Goal: Task Accomplishment & Management: Manage account settings

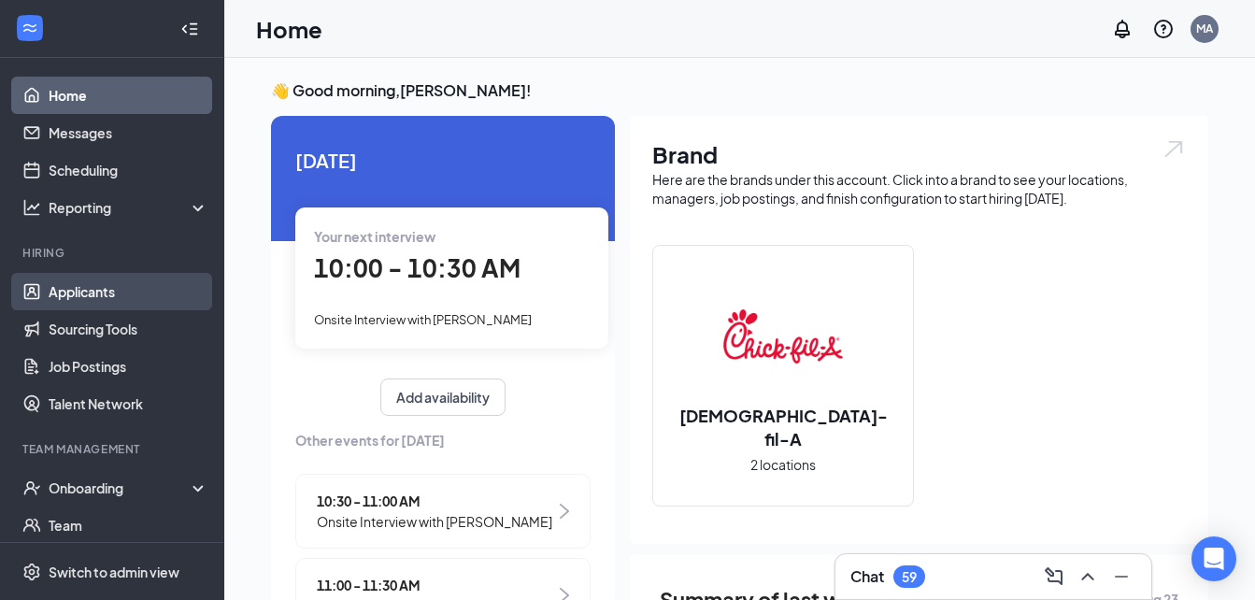
click at [84, 278] on link "Applicants" at bounding box center [129, 291] width 160 height 37
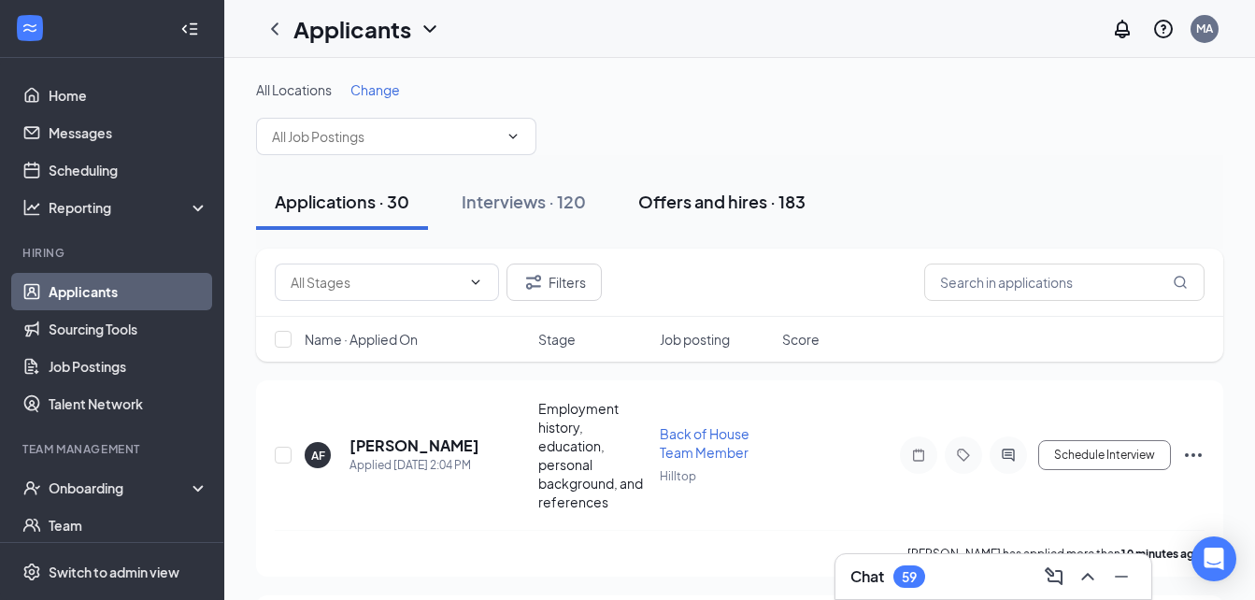
click at [695, 196] on div "Offers and hires · 183" at bounding box center [721, 201] width 167 height 23
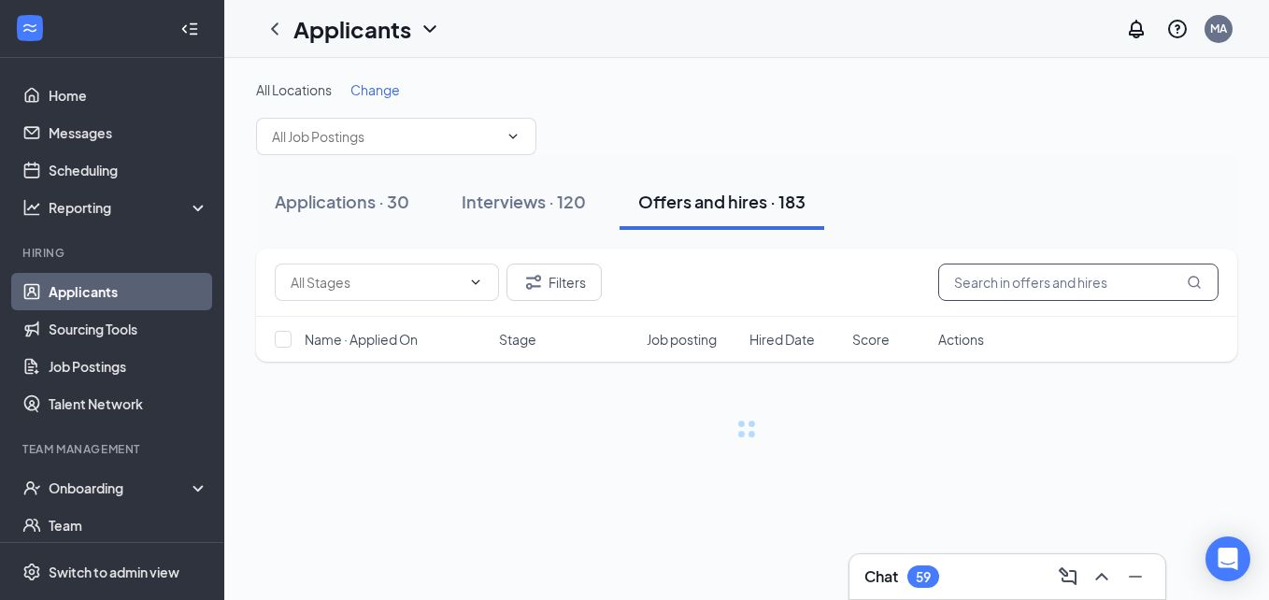
click at [1048, 283] on input "text" at bounding box center [1078, 281] width 280 height 37
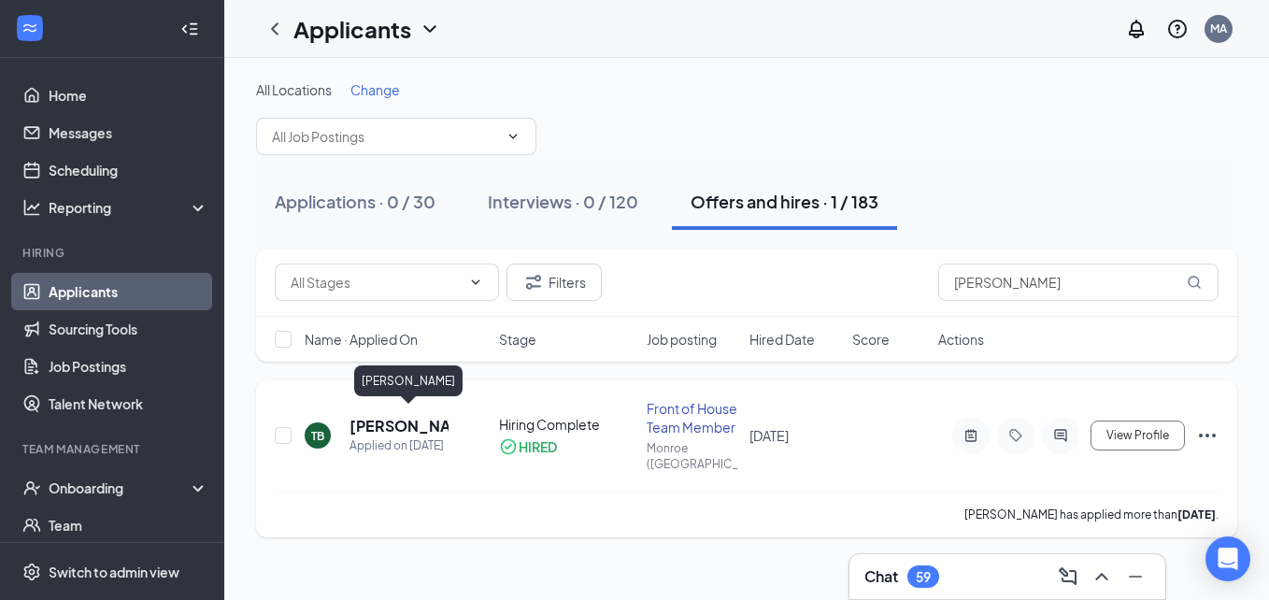
click at [409, 418] on h5 "[PERSON_NAME]" at bounding box center [398, 426] width 99 height 21
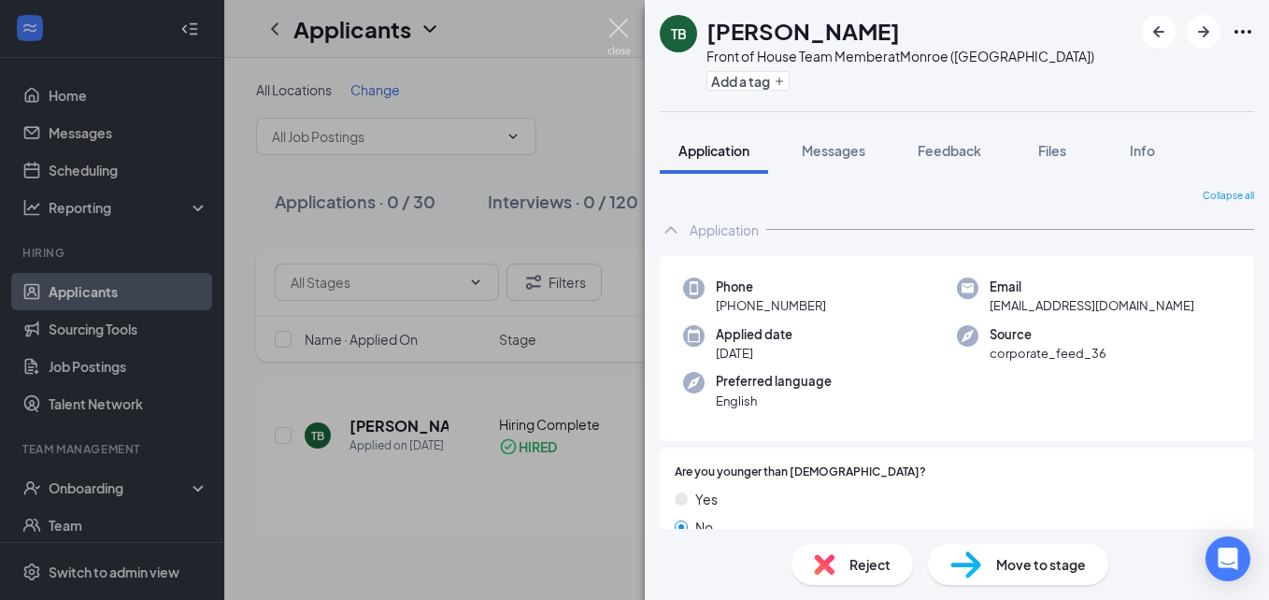
click at [619, 27] on img at bounding box center [618, 37] width 23 height 36
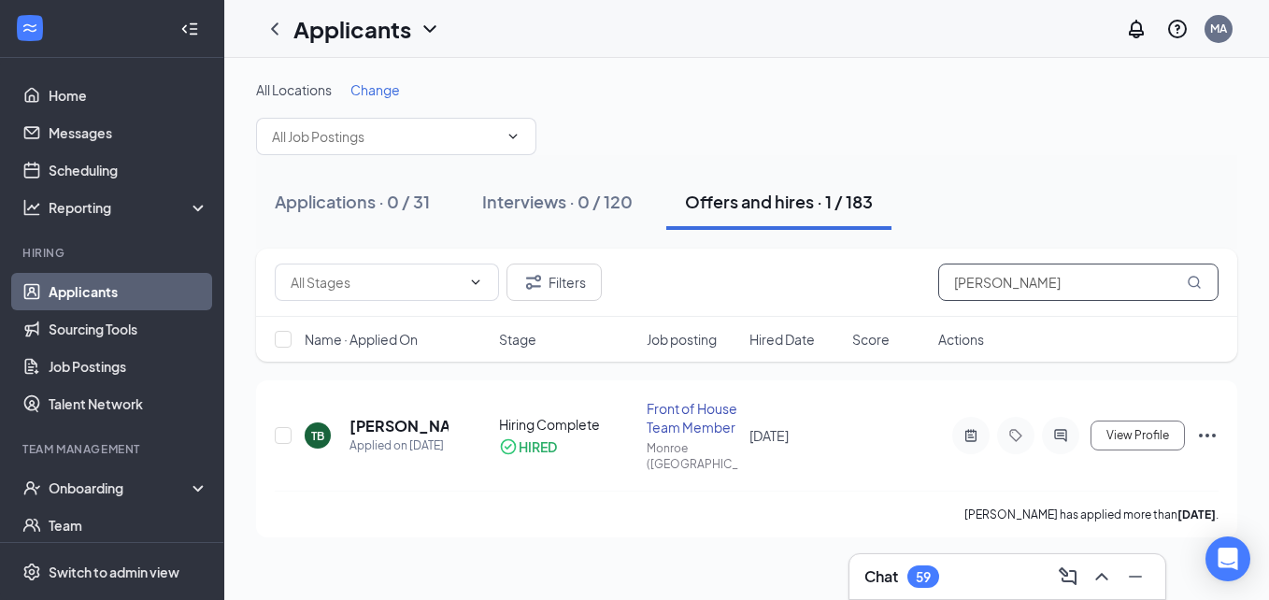
click at [1002, 290] on input "[PERSON_NAME]" at bounding box center [1078, 281] width 280 height 37
type input "t"
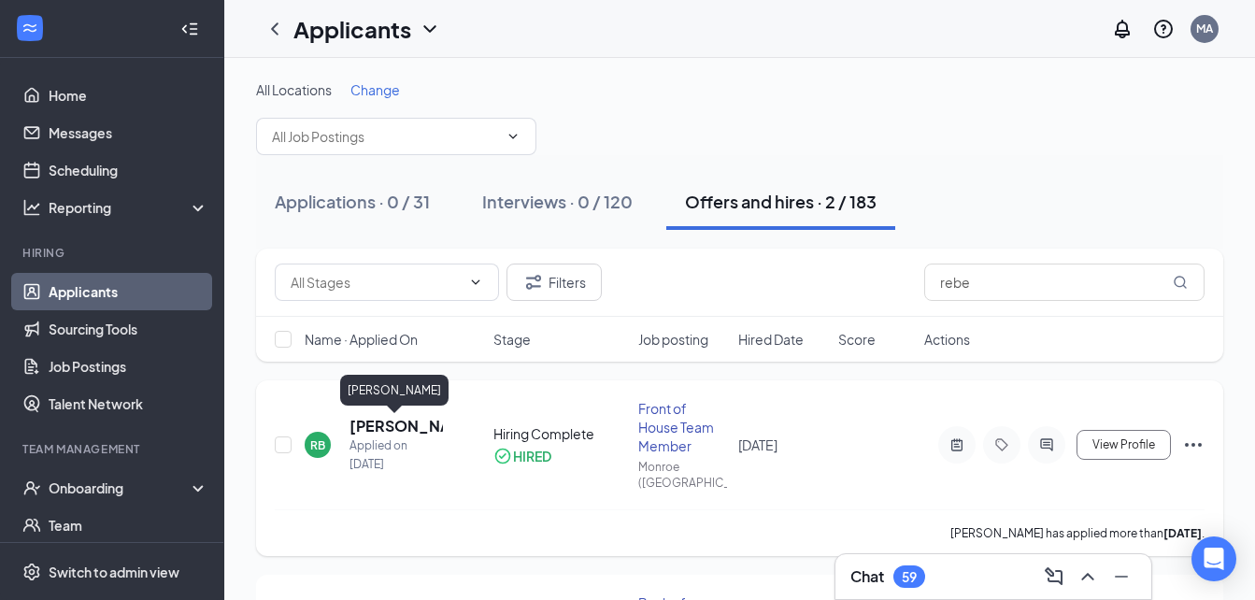
click at [394, 424] on h5 "[PERSON_NAME]" at bounding box center [395, 426] width 93 height 21
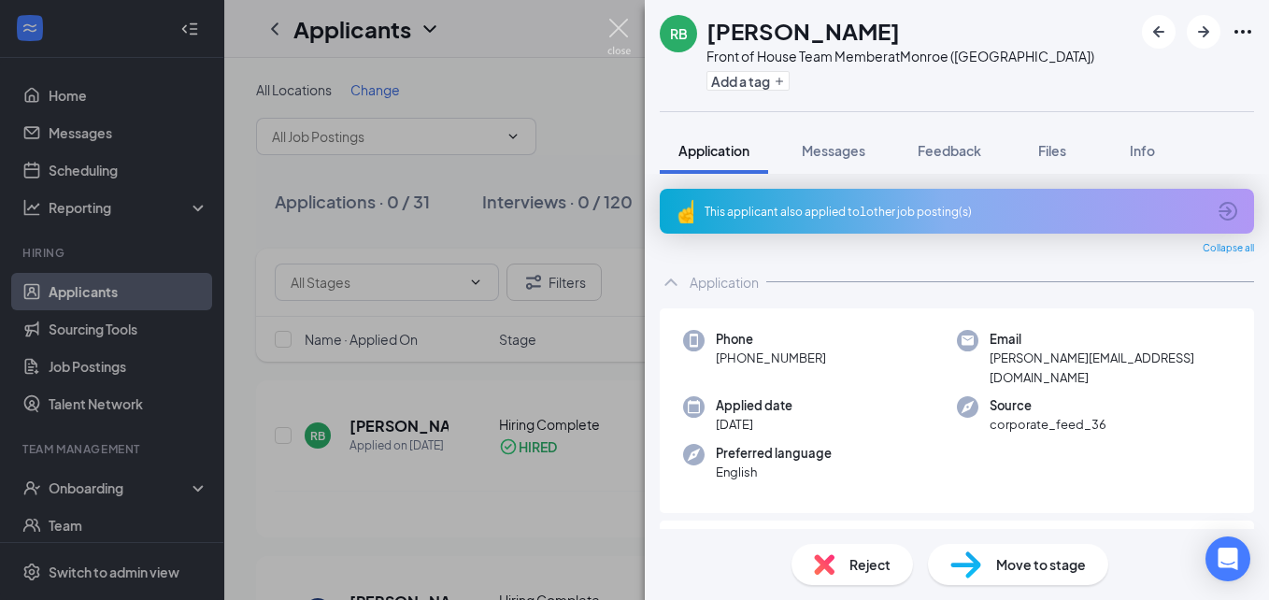
click at [613, 22] on img at bounding box center [618, 37] width 23 height 36
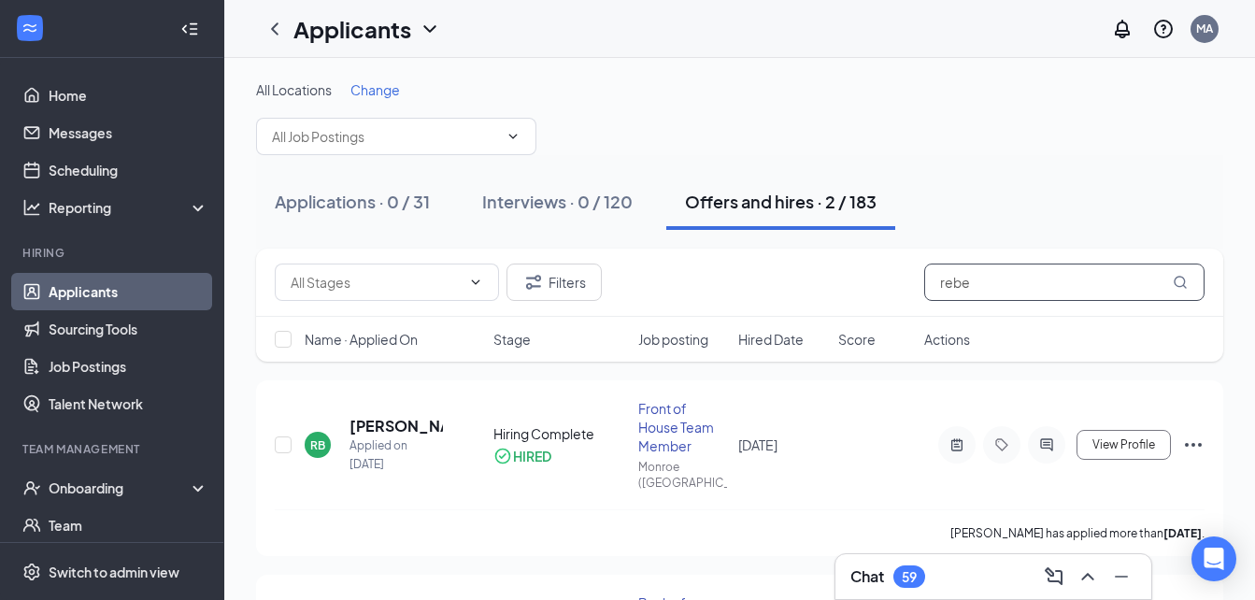
click at [970, 281] on input "rebe" at bounding box center [1064, 281] width 280 height 37
type input "r"
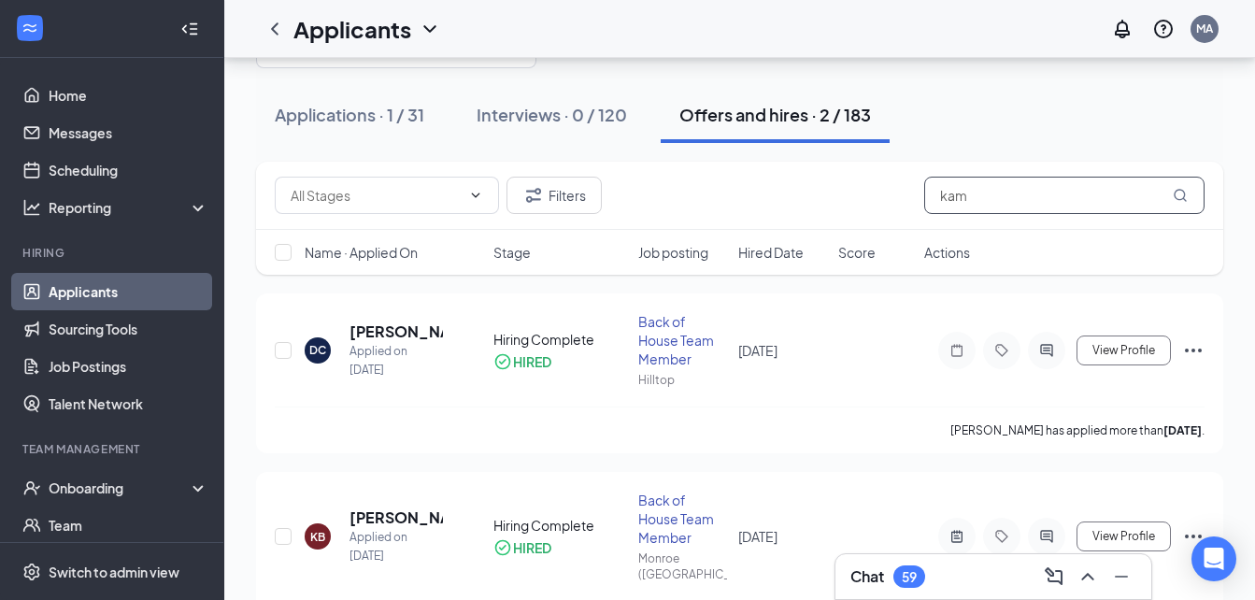
scroll to position [141, 0]
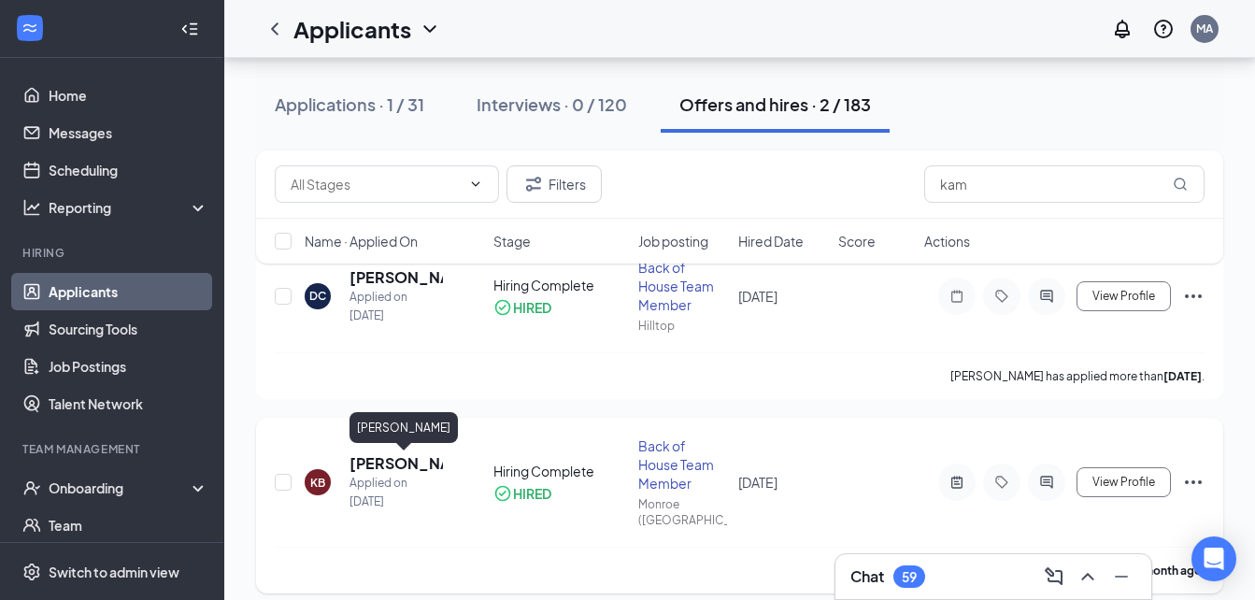
click at [375, 466] on h5 "[PERSON_NAME]" at bounding box center [395, 463] width 93 height 21
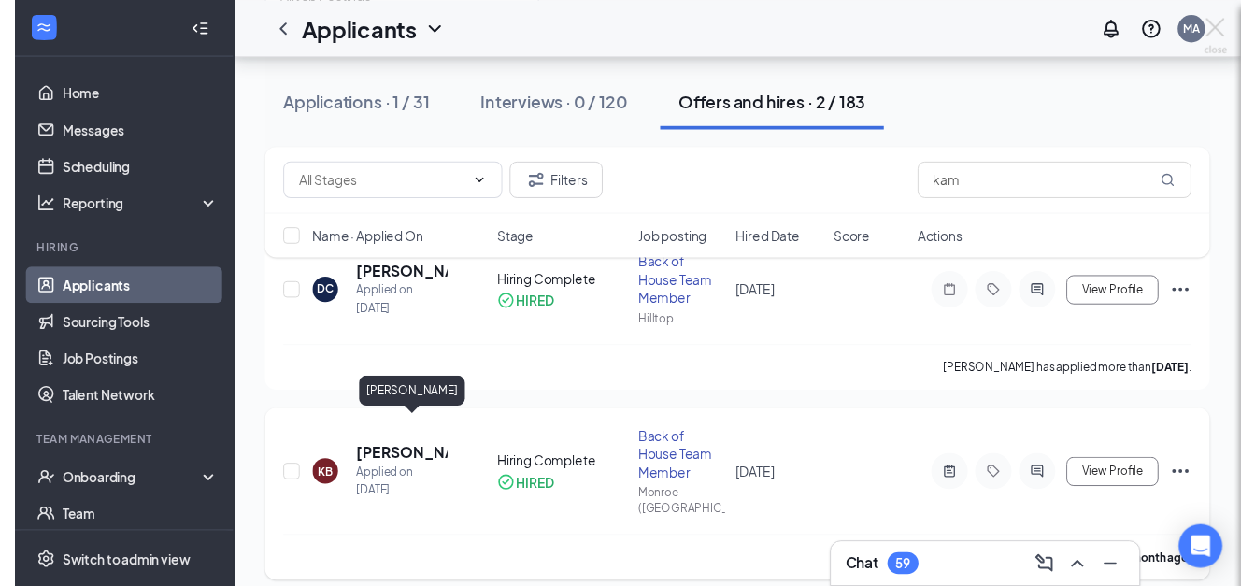
scroll to position [104, 0]
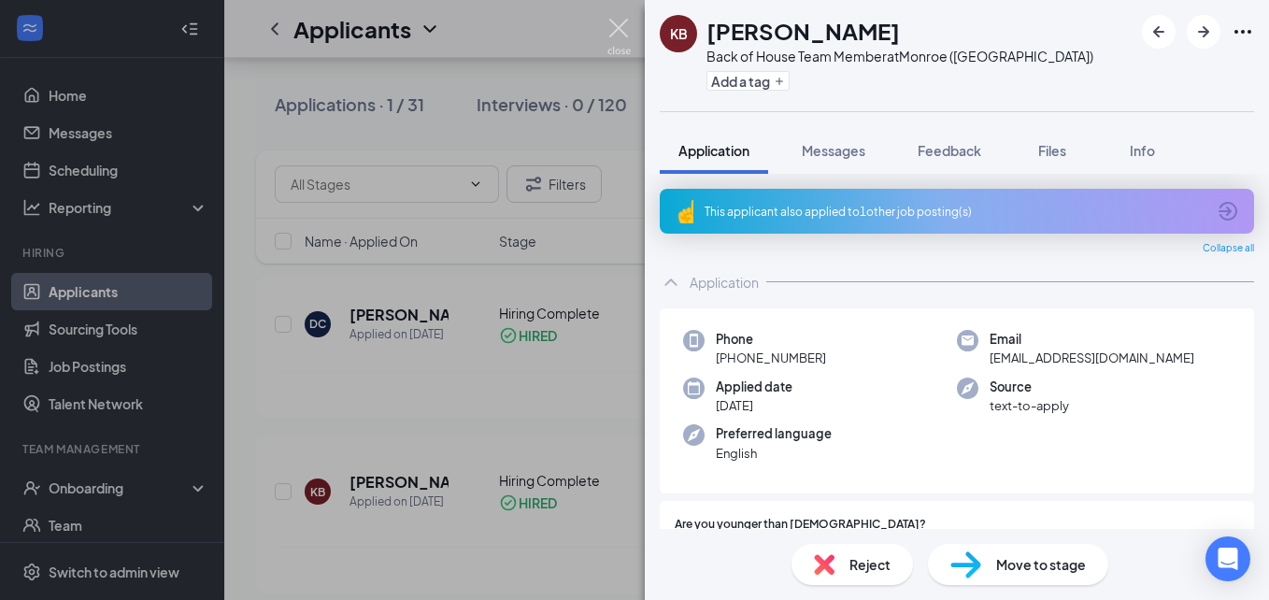
click at [618, 20] on img at bounding box center [618, 37] width 23 height 36
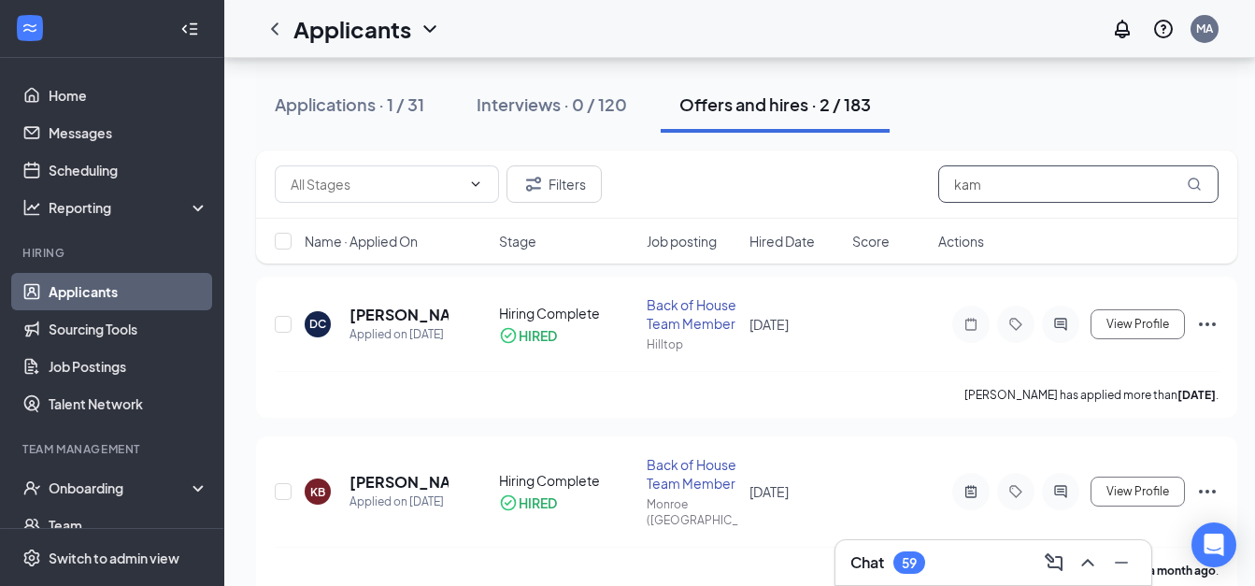
click at [994, 195] on input "kam" at bounding box center [1078, 183] width 280 height 37
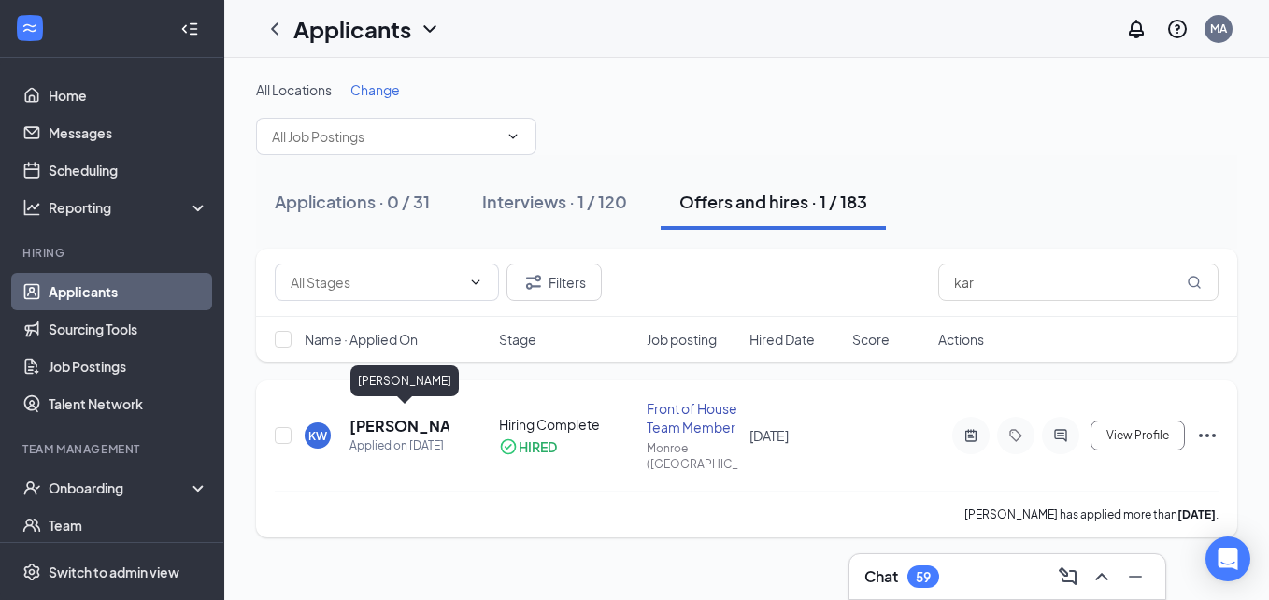
click at [376, 417] on h5 "[PERSON_NAME]" at bounding box center [398, 426] width 99 height 21
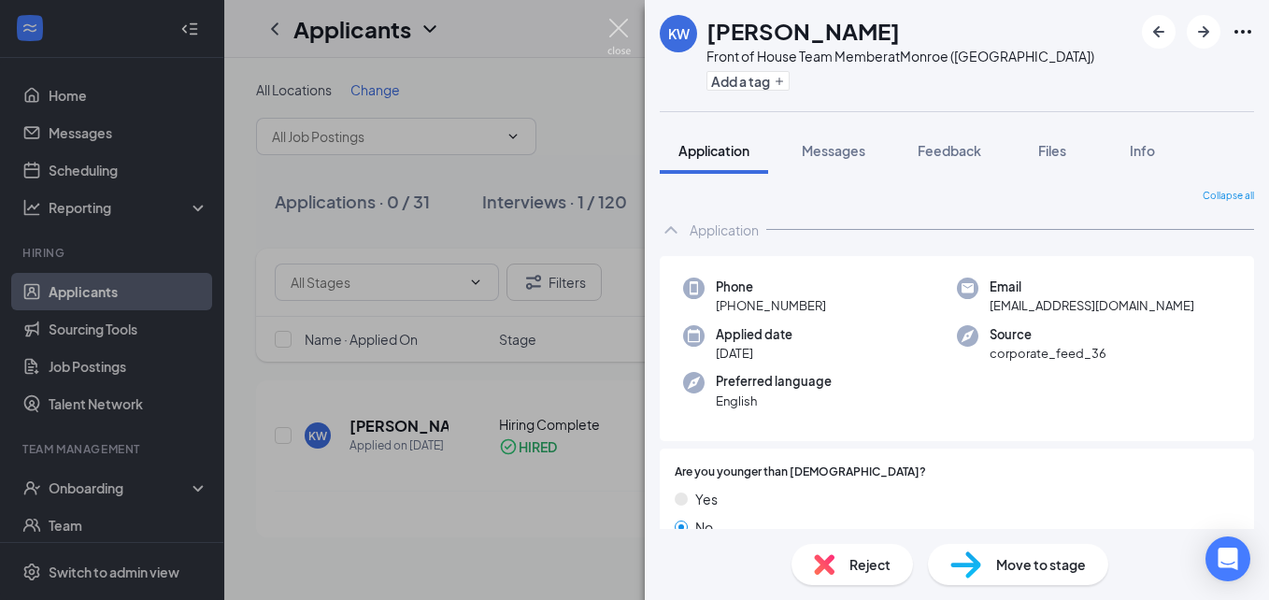
click at [618, 28] on img at bounding box center [618, 37] width 23 height 36
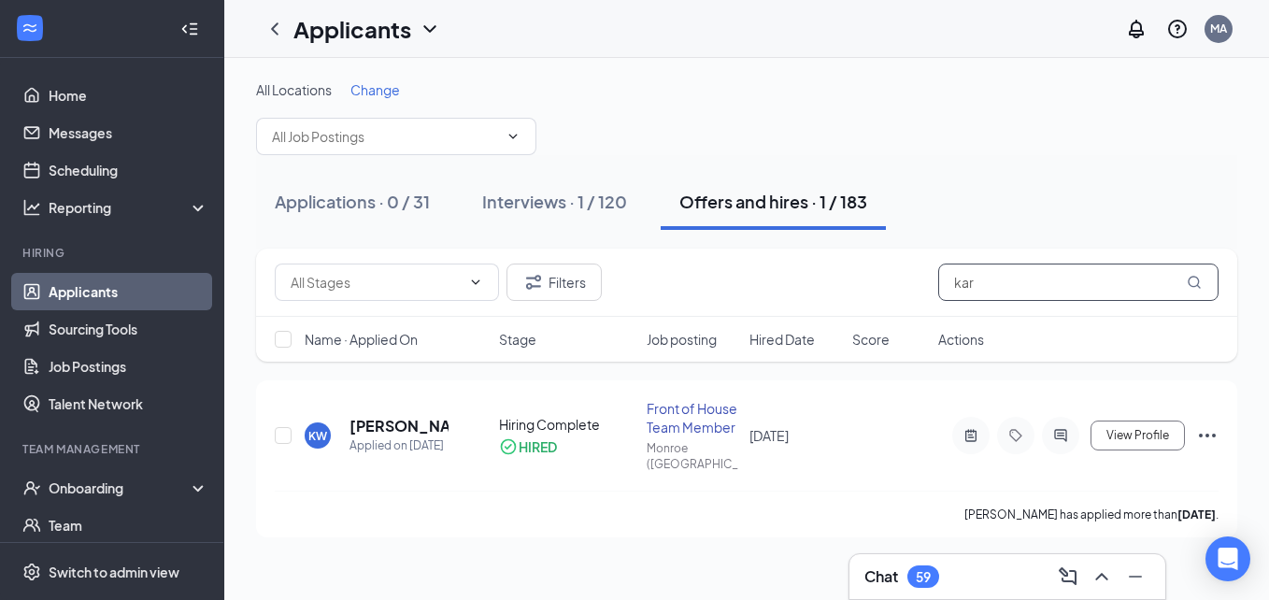
click at [989, 276] on input "kar" at bounding box center [1078, 281] width 280 height 37
type input "k"
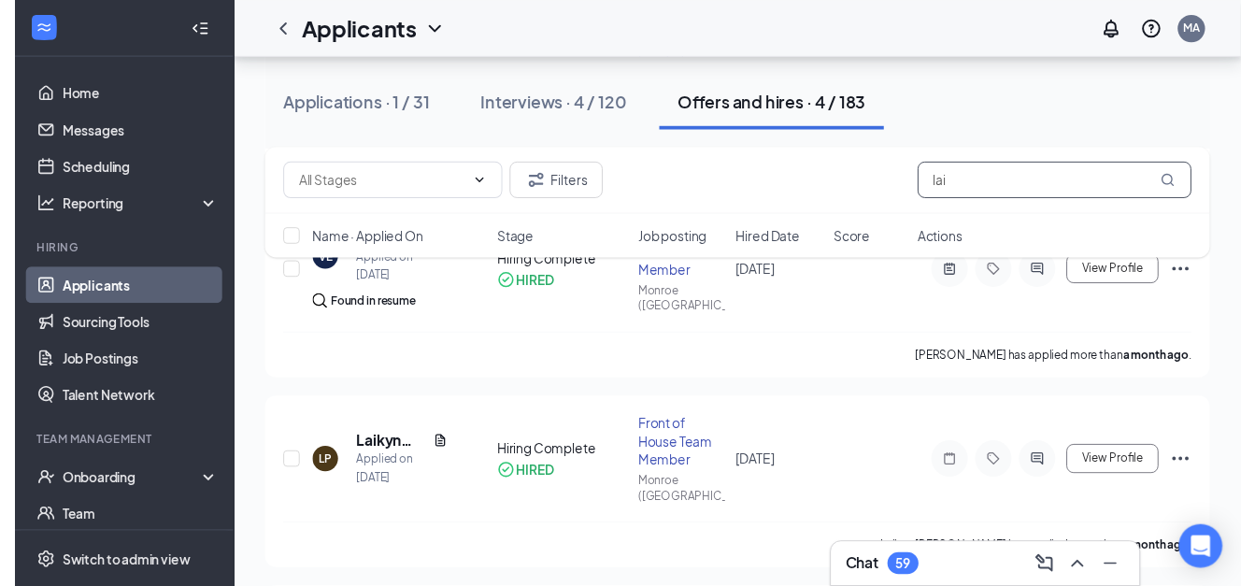
scroll to position [386, 0]
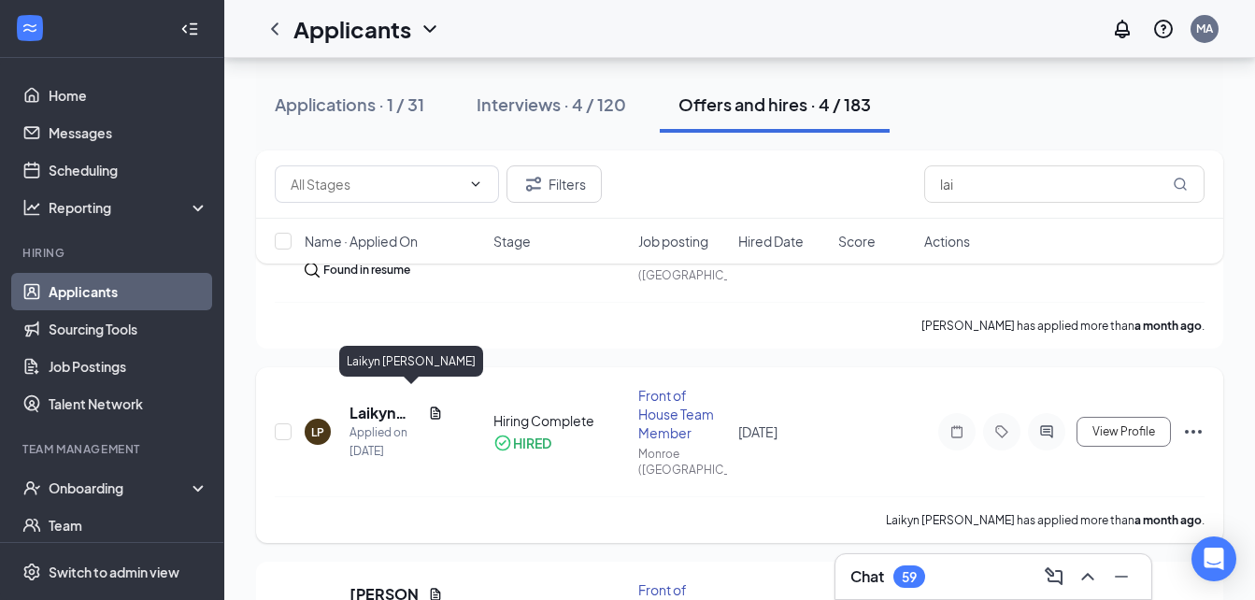
click at [384, 403] on h5 "Laikyn [PERSON_NAME]" at bounding box center [384, 413] width 71 height 21
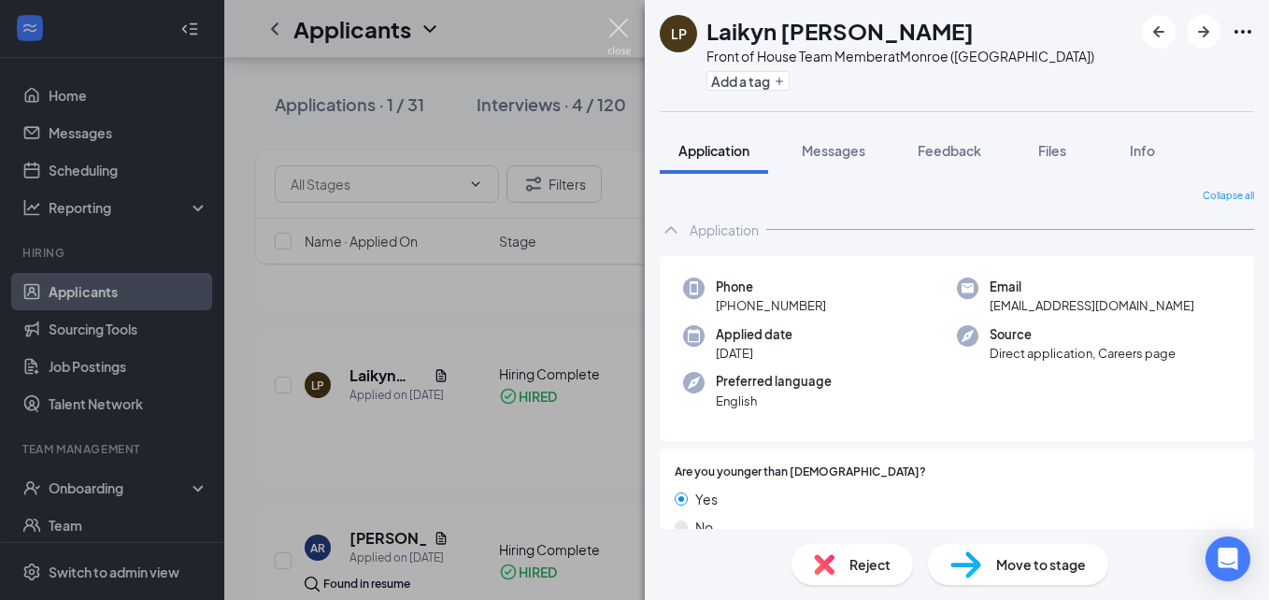
click at [618, 27] on img at bounding box center [618, 37] width 23 height 36
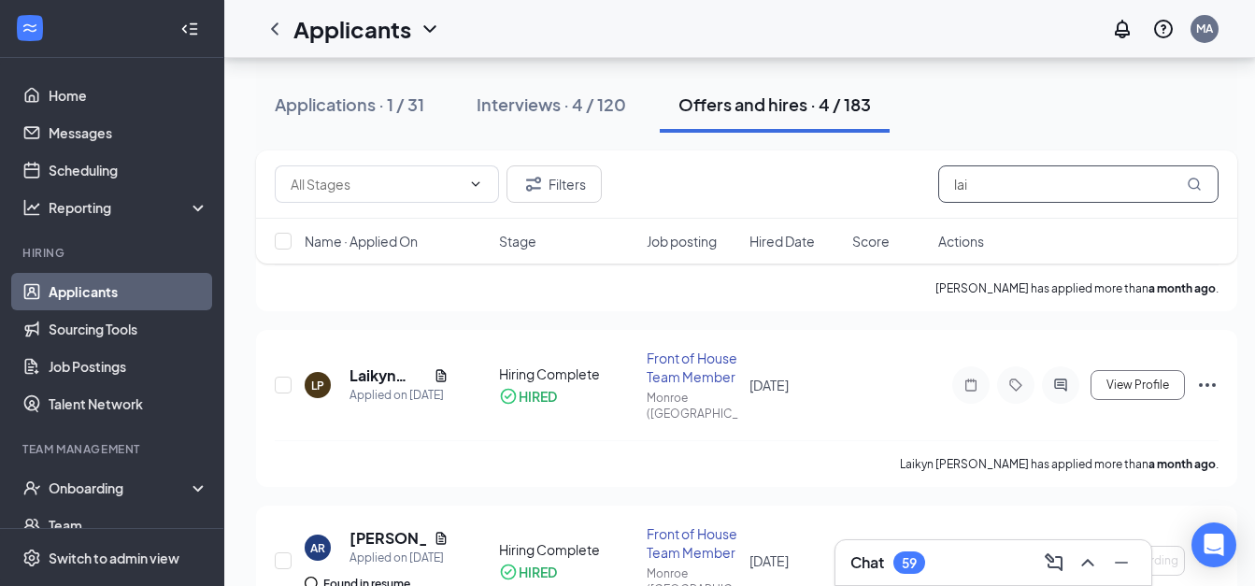
click at [989, 185] on input "lai" at bounding box center [1078, 183] width 280 height 37
type input "l"
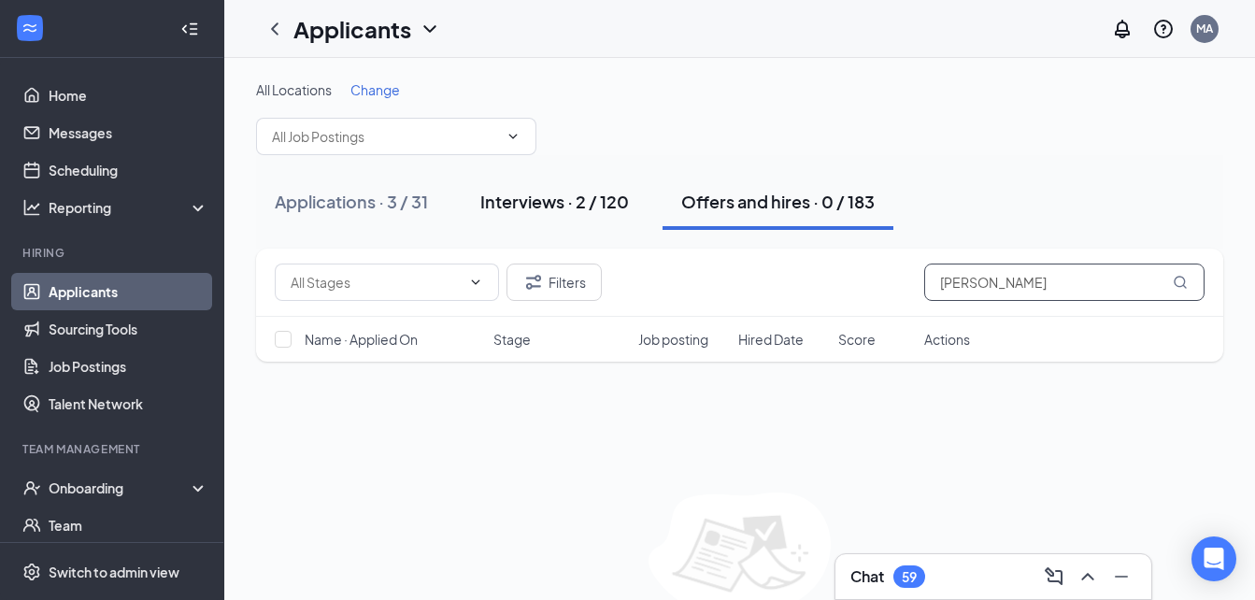
type input "[PERSON_NAME]"
click at [546, 198] on div "Interviews · 2 / 120" at bounding box center [554, 201] width 149 height 23
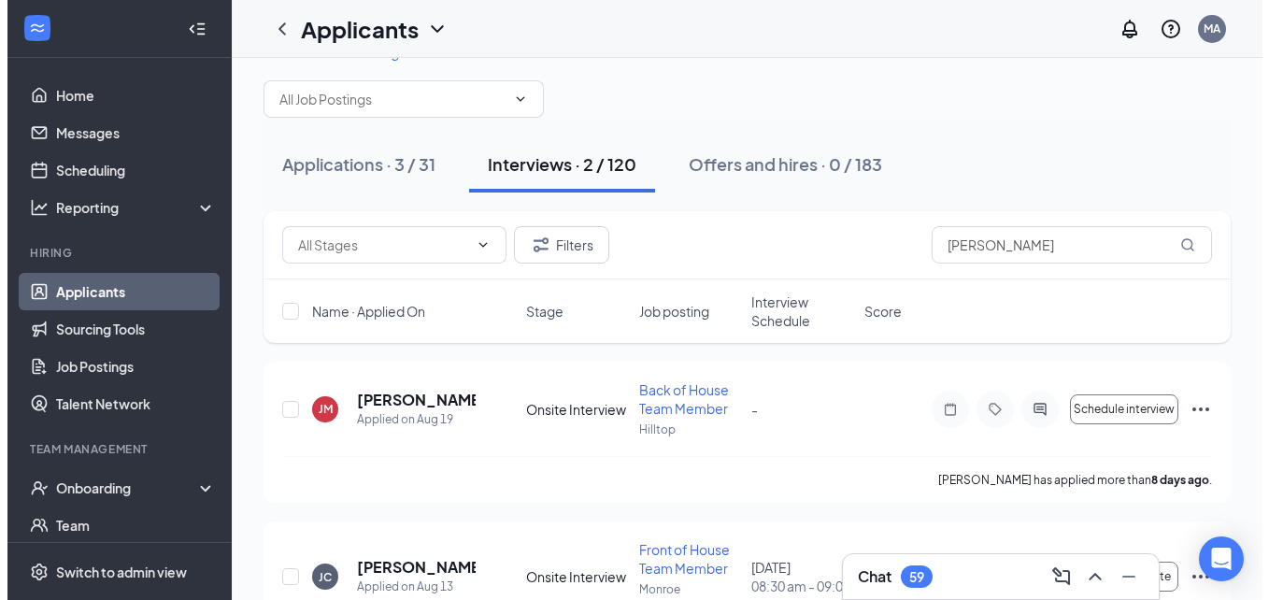
scroll to position [122, 0]
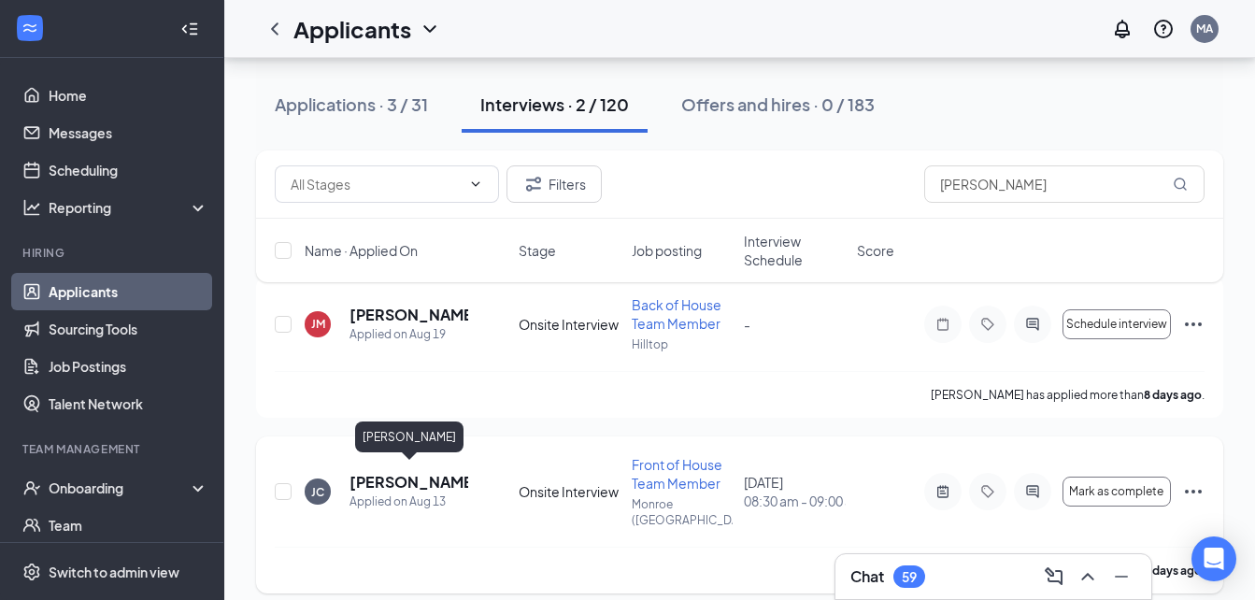
click at [385, 472] on h5 "[PERSON_NAME]" at bounding box center [408, 482] width 119 height 21
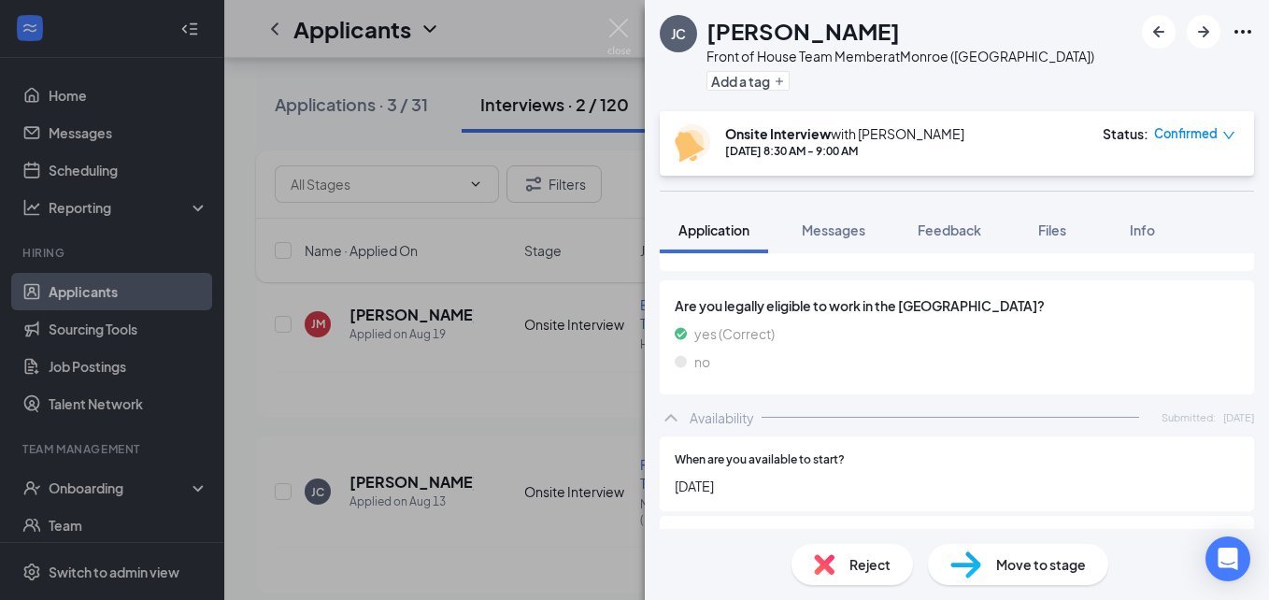
scroll to position [934, 0]
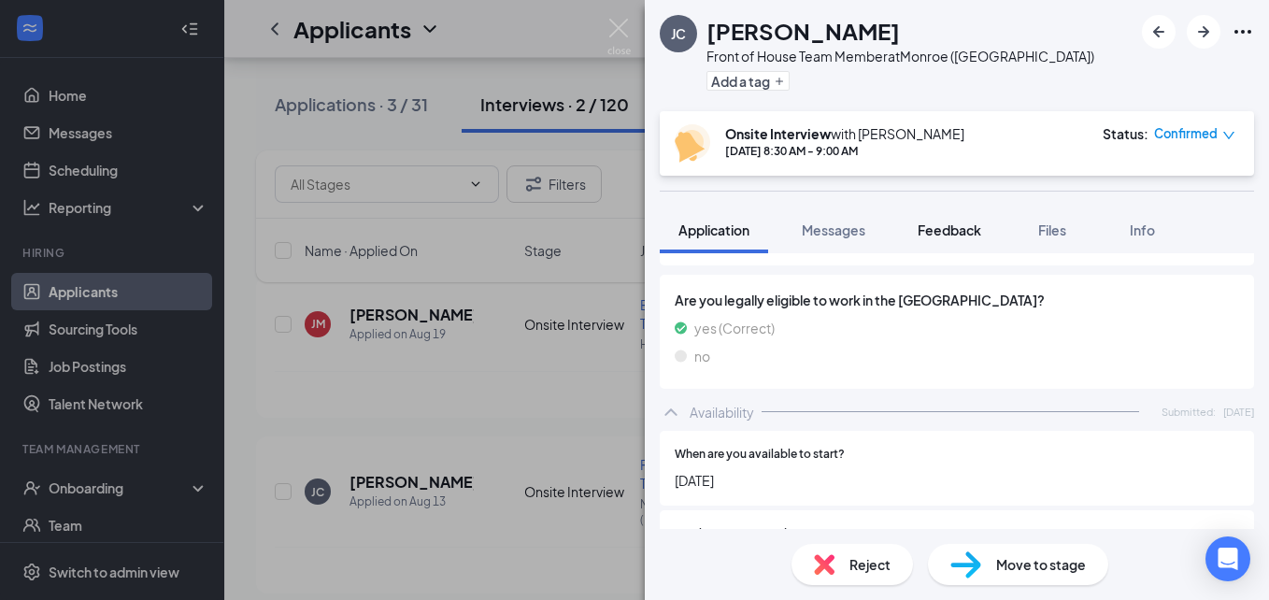
click at [934, 224] on span "Feedback" at bounding box center [950, 229] width 64 height 17
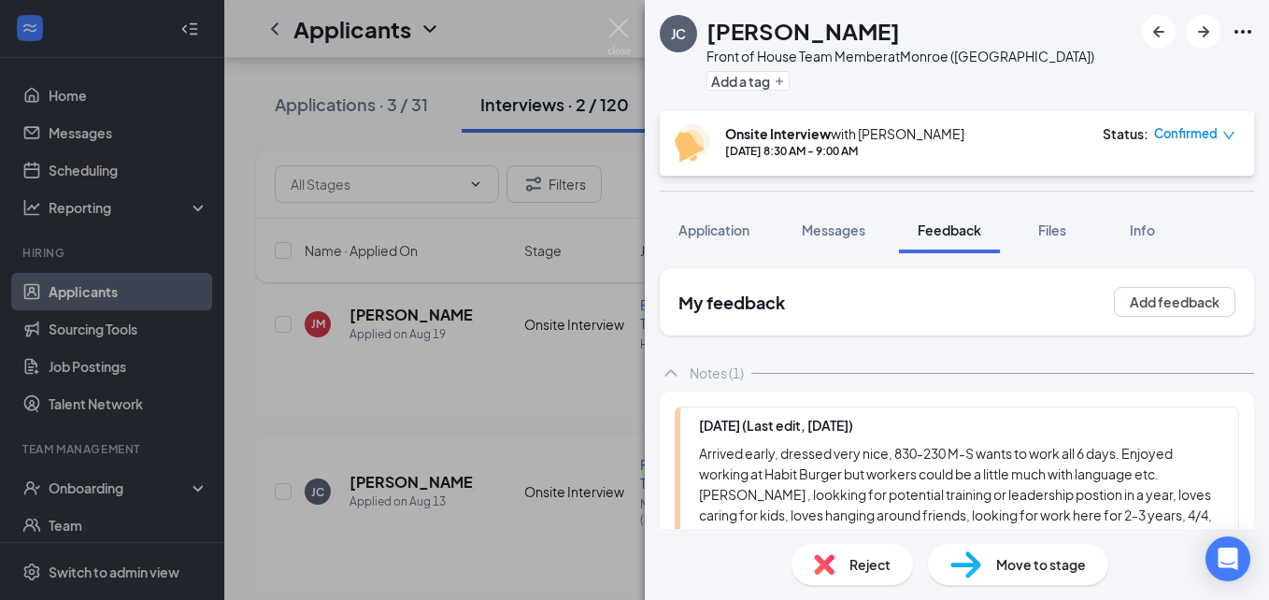
click at [1017, 567] on span "Move to stage" at bounding box center [1041, 564] width 90 height 21
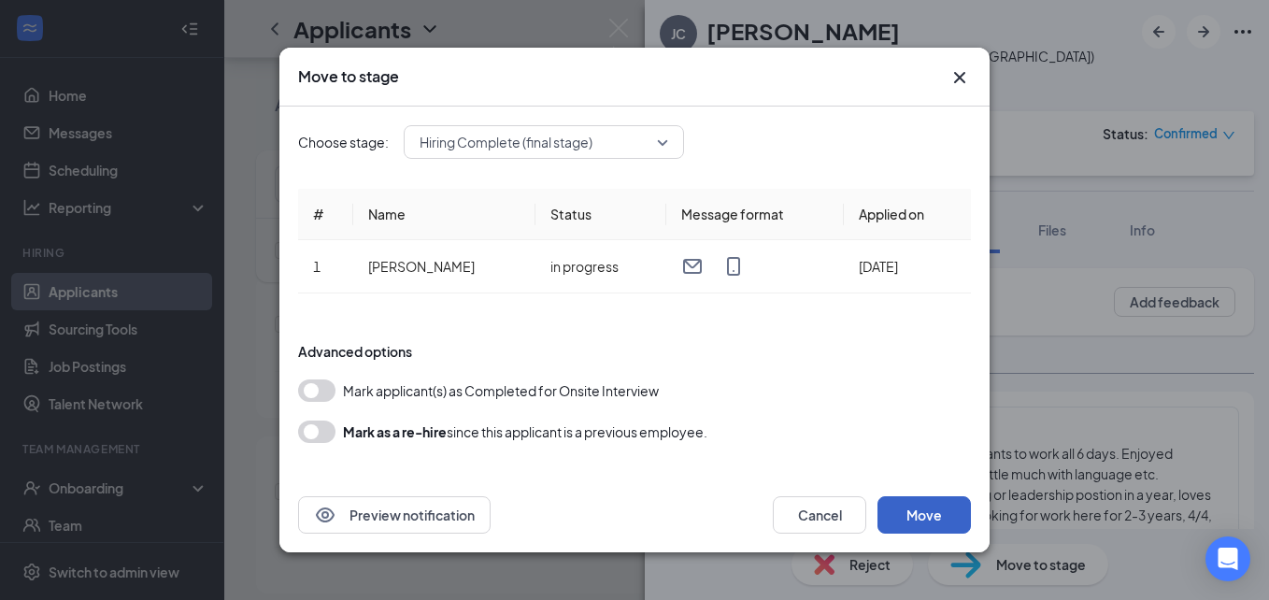
click at [915, 502] on button "Move" at bounding box center [923, 514] width 93 height 37
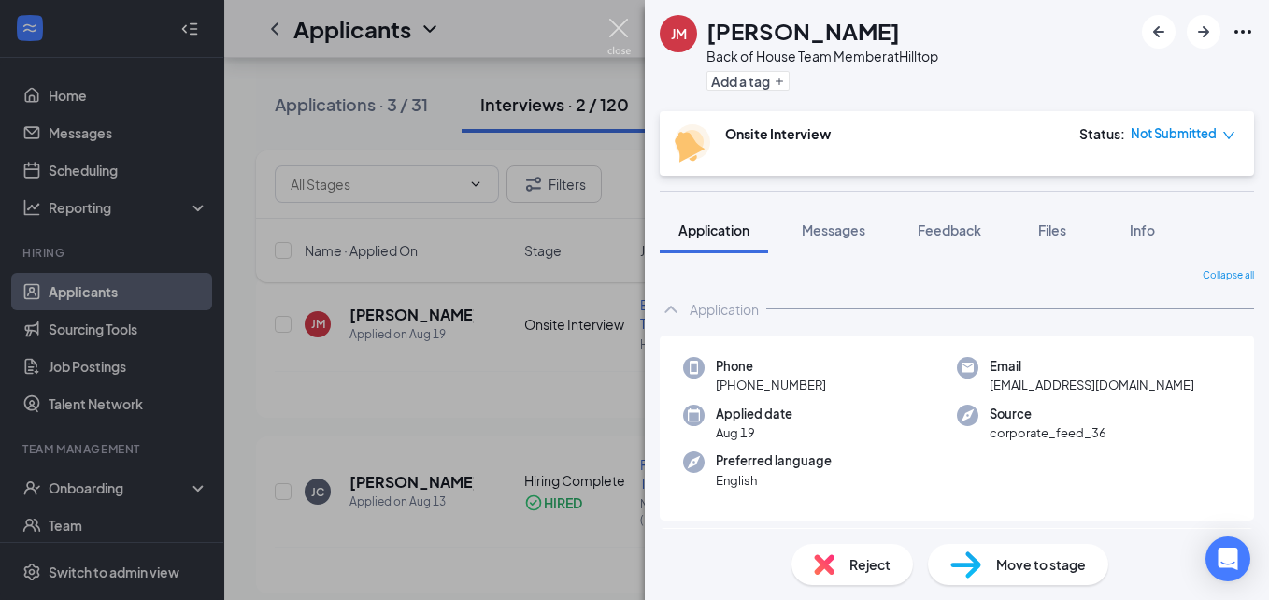
click at [621, 28] on img at bounding box center [618, 37] width 23 height 36
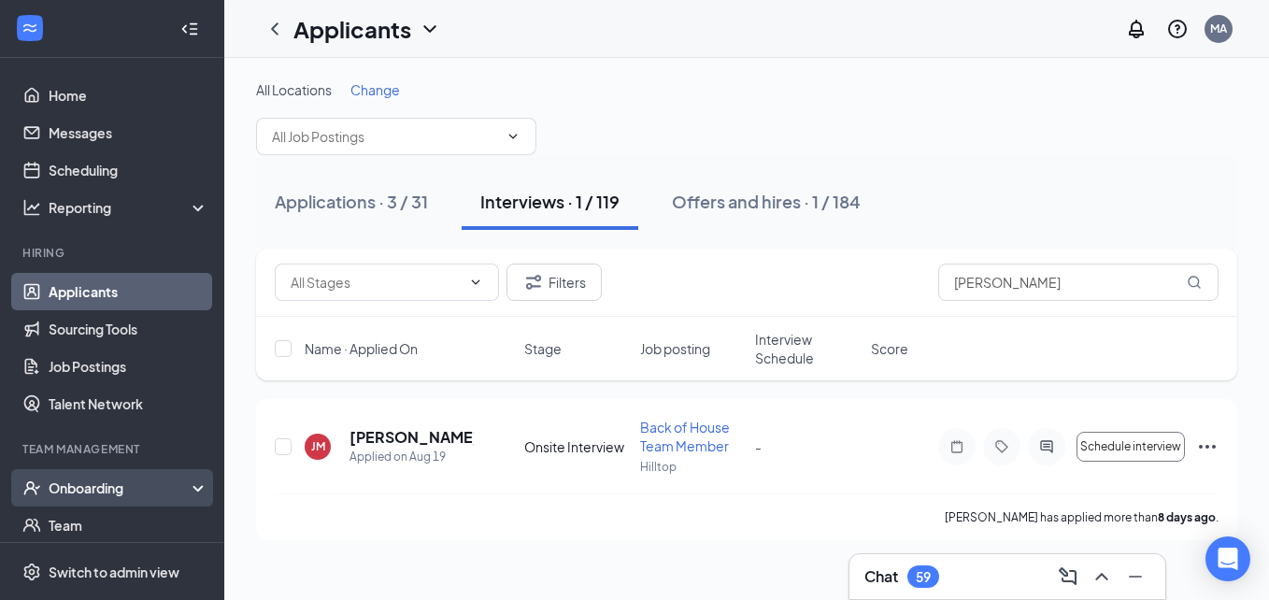
click at [111, 478] on div "Onboarding" at bounding box center [121, 487] width 144 height 19
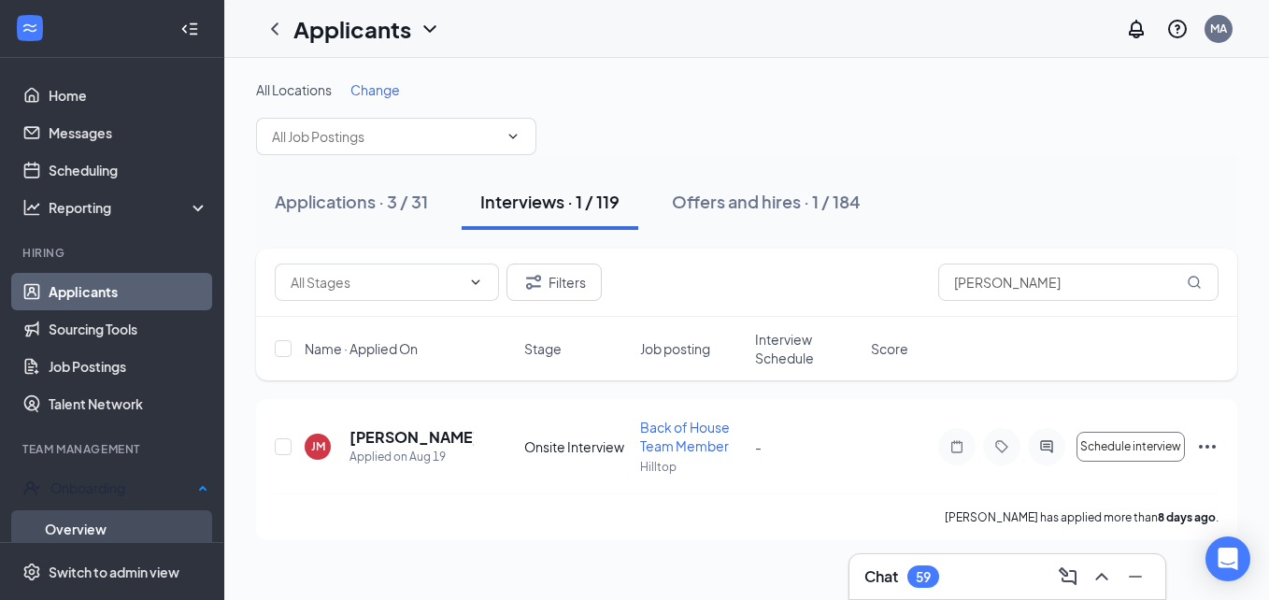
click at [107, 528] on link "Overview" at bounding box center [127, 528] width 164 height 37
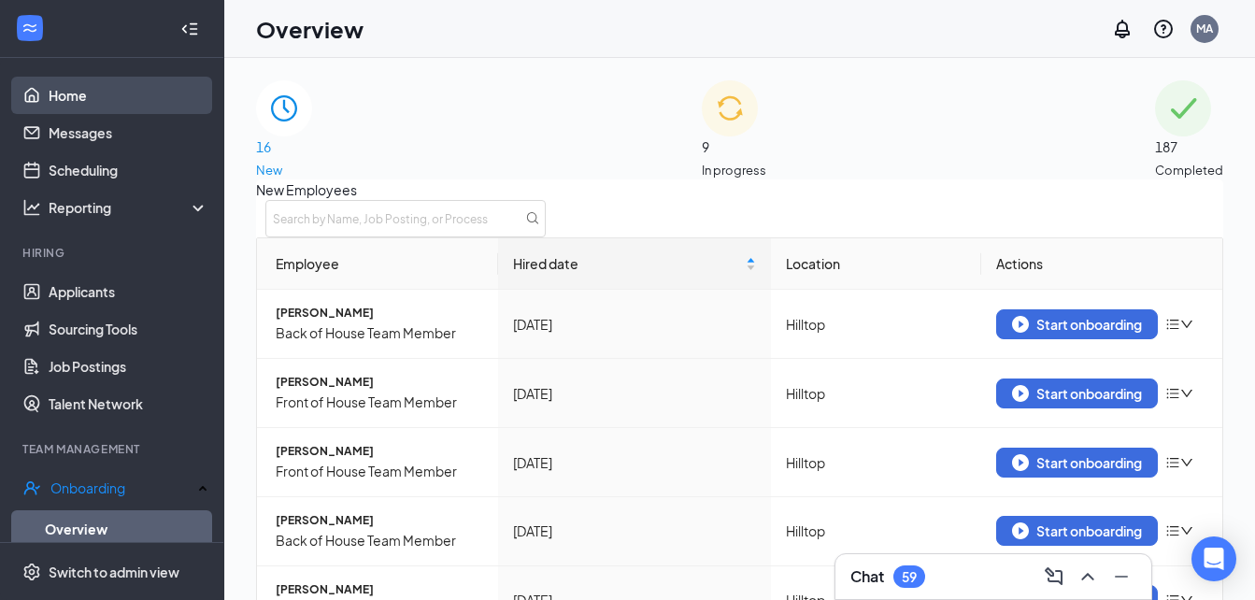
click at [95, 86] on link "Home" at bounding box center [129, 95] width 160 height 37
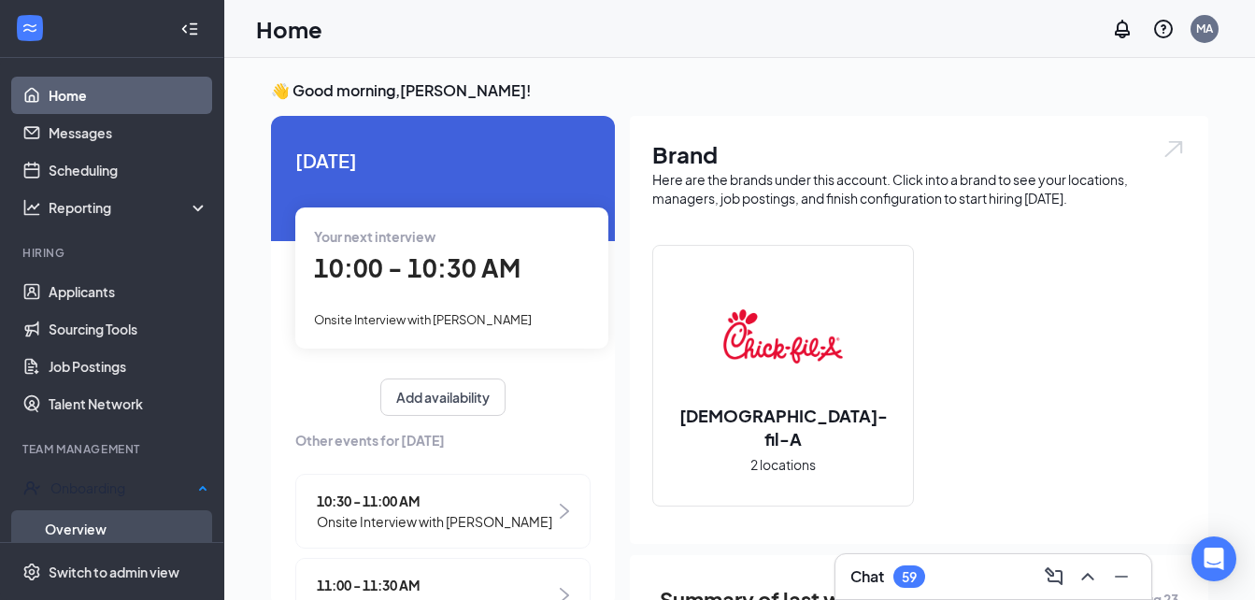
click at [92, 516] on link "Overview" at bounding box center [127, 528] width 164 height 37
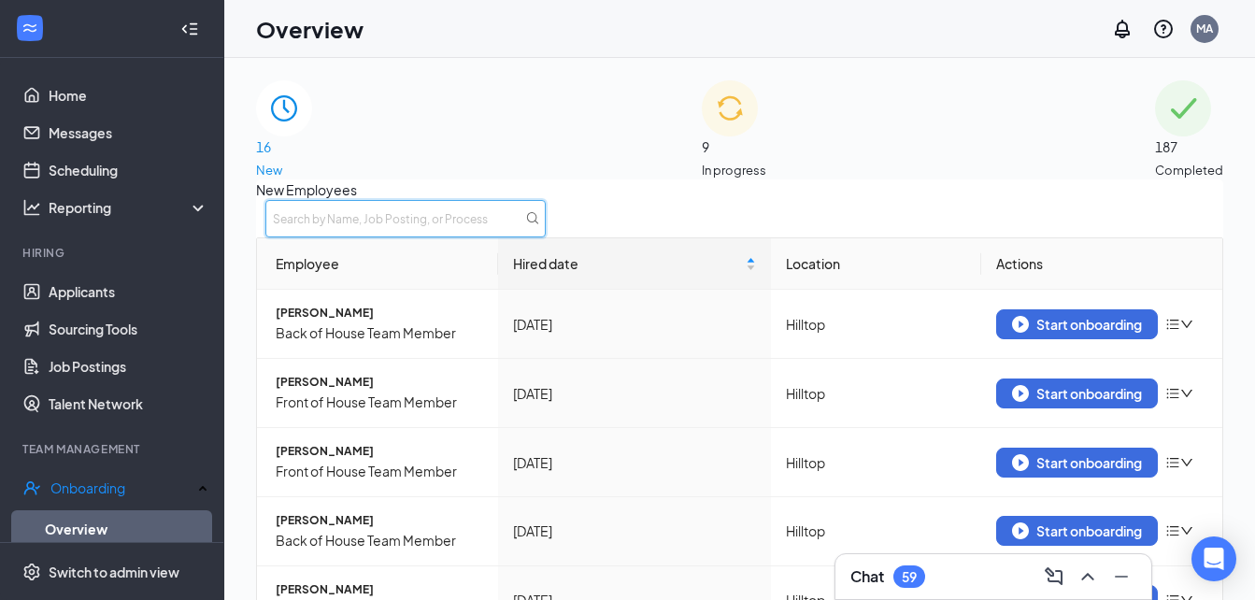
click at [546, 229] on input "text" at bounding box center [405, 218] width 280 height 37
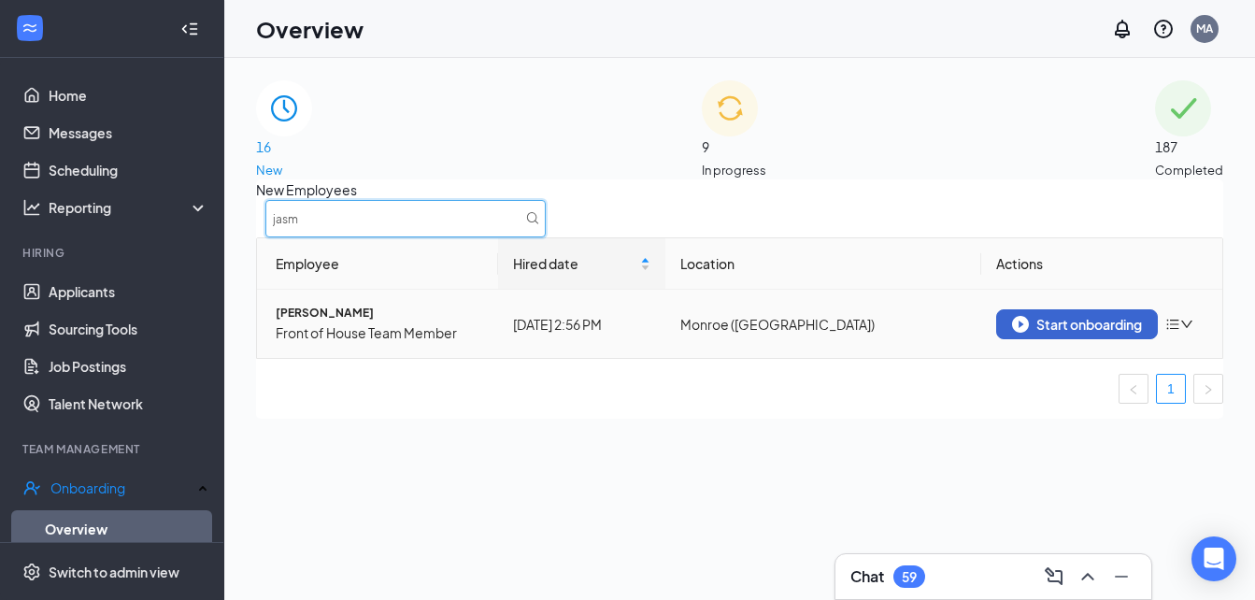
type input "jasm"
click at [1107, 333] on div "Start onboarding" at bounding box center [1077, 324] width 130 height 17
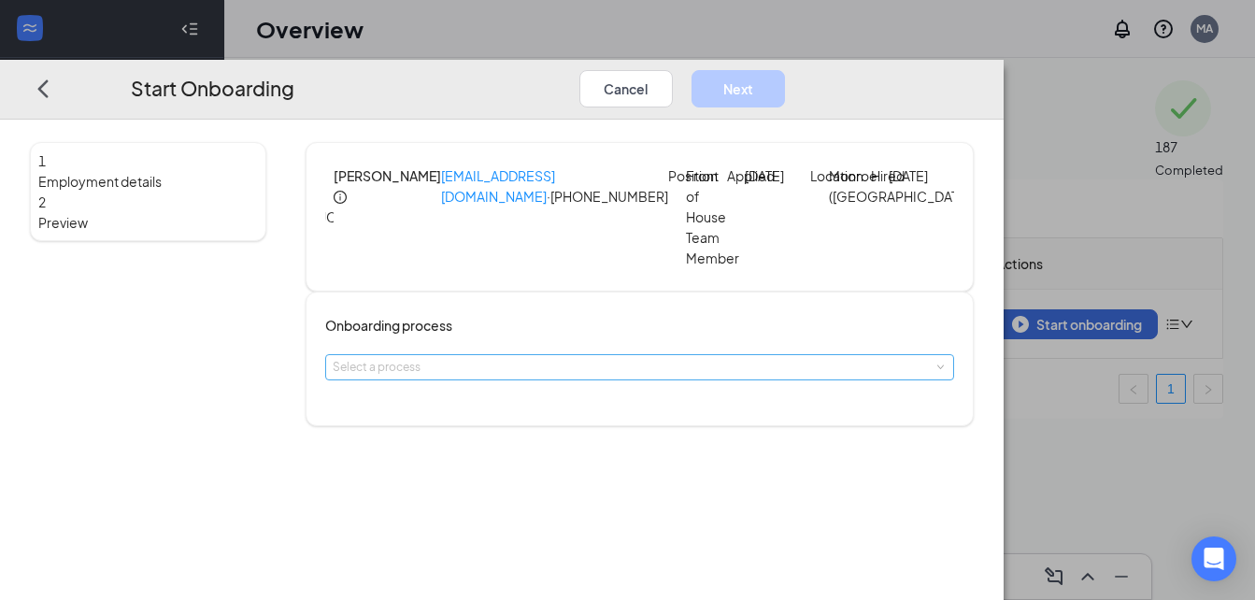
click at [679, 377] on div "Select a process" at bounding box center [636, 367] width 606 height 19
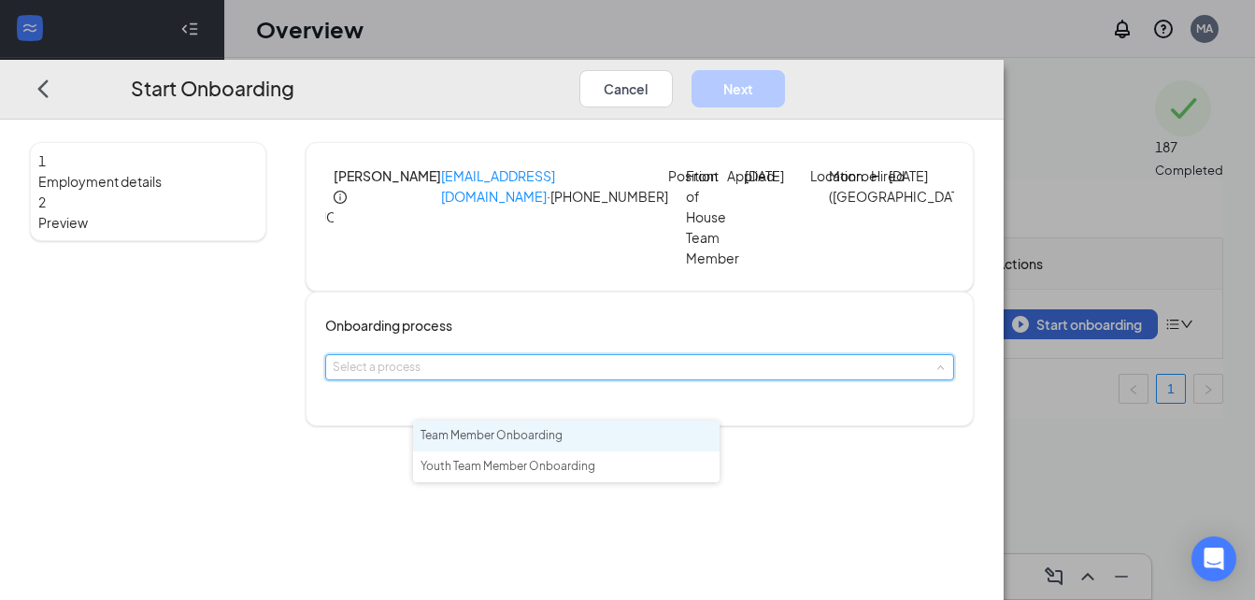
click at [536, 441] on span "Team Member Onboarding" at bounding box center [491, 435] width 142 height 14
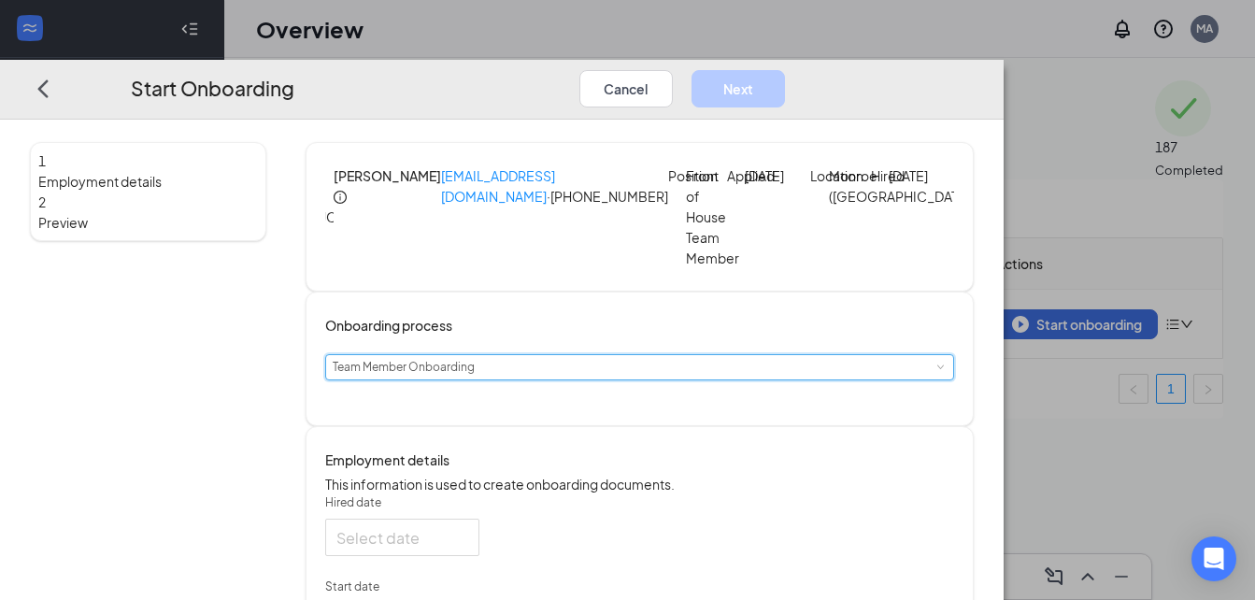
type input "Aug 26, 2025"
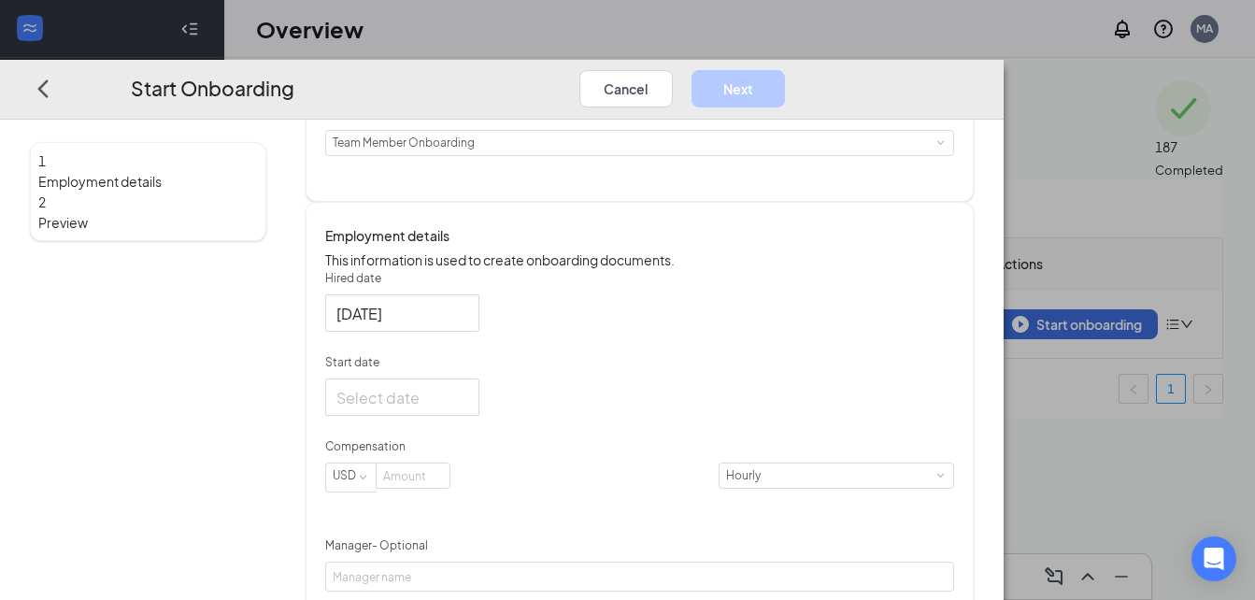
scroll to position [262, 0]
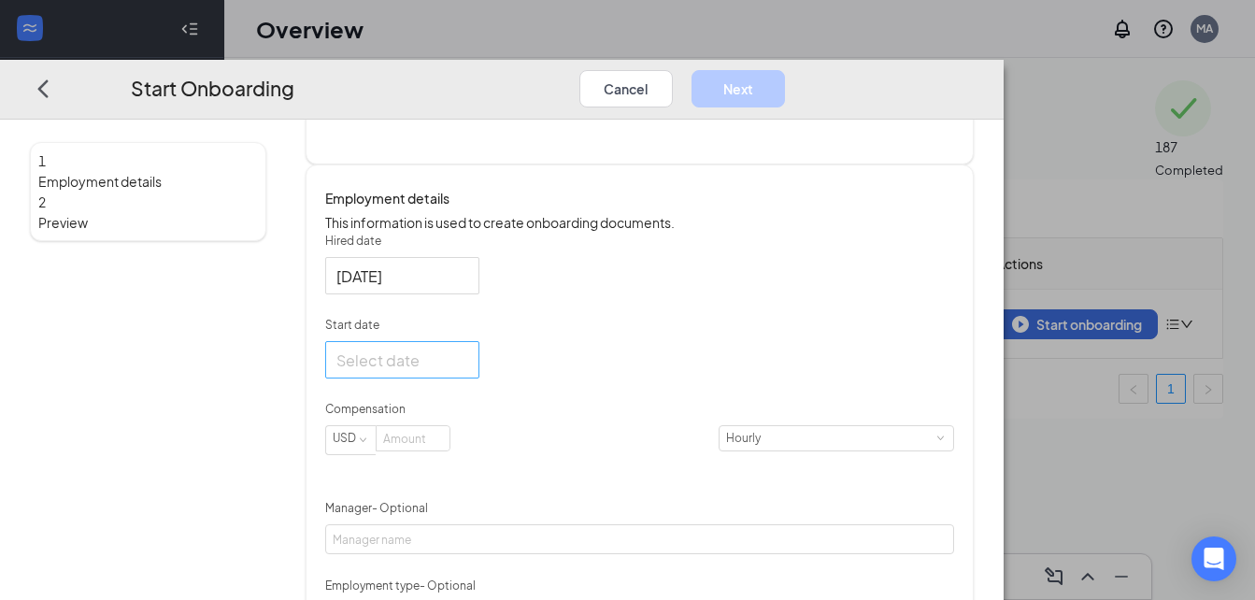
click at [468, 372] on div at bounding box center [402, 360] width 132 height 23
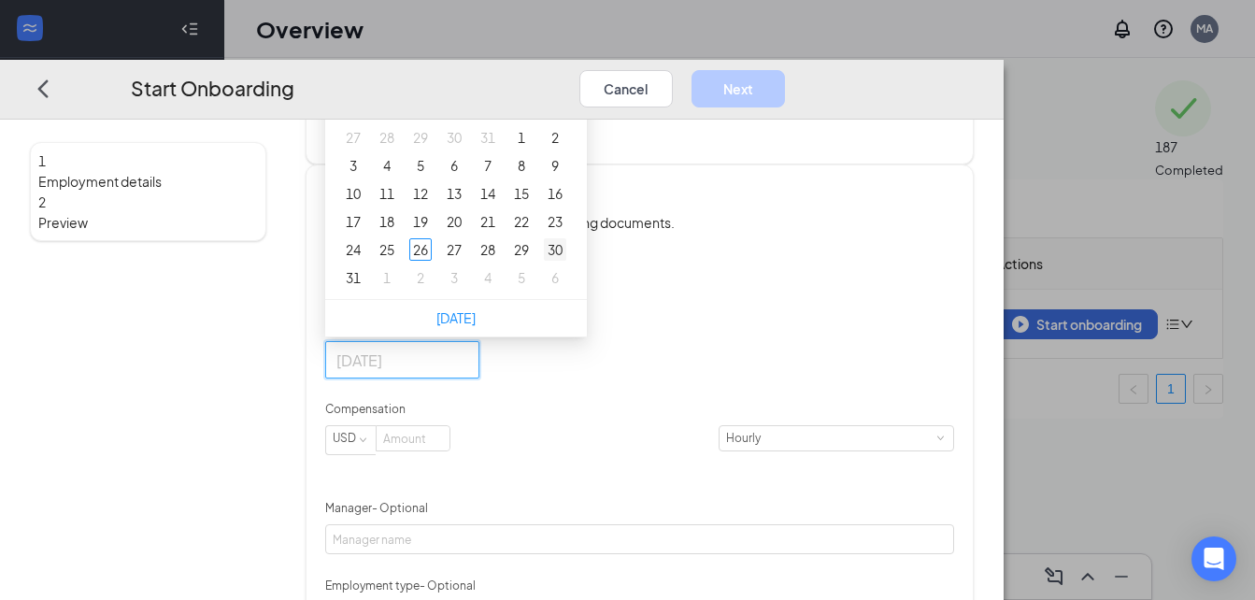
type input "Aug 30, 2025"
click at [566, 261] on div "30" at bounding box center [555, 249] width 22 height 22
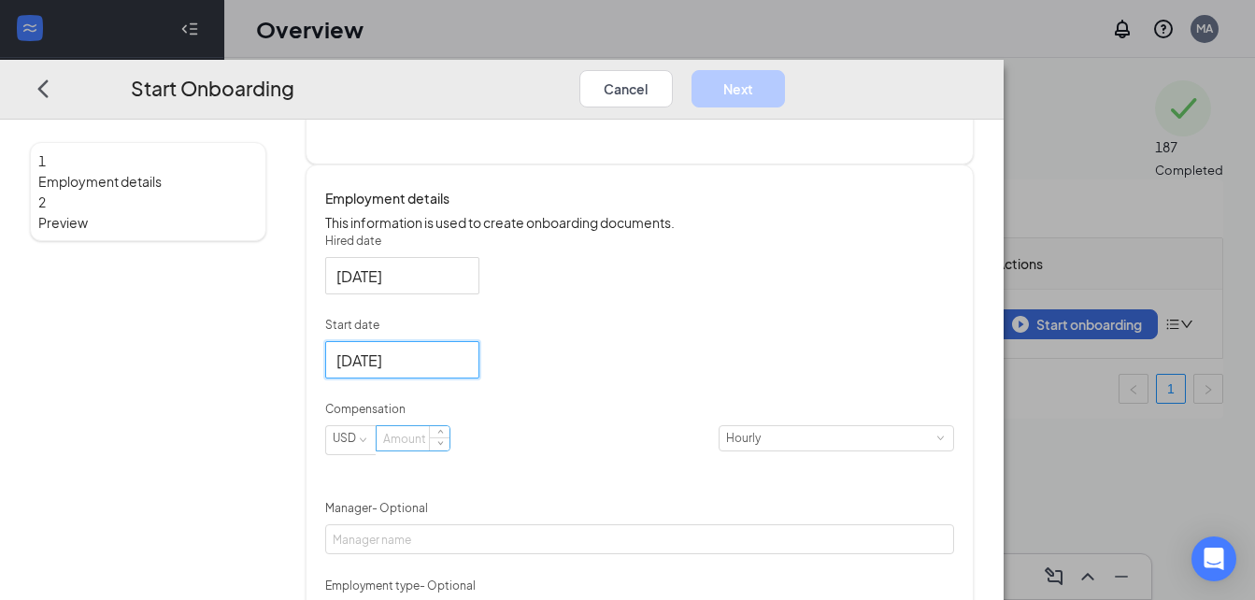
click at [449, 450] on input at bounding box center [413, 438] width 73 height 24
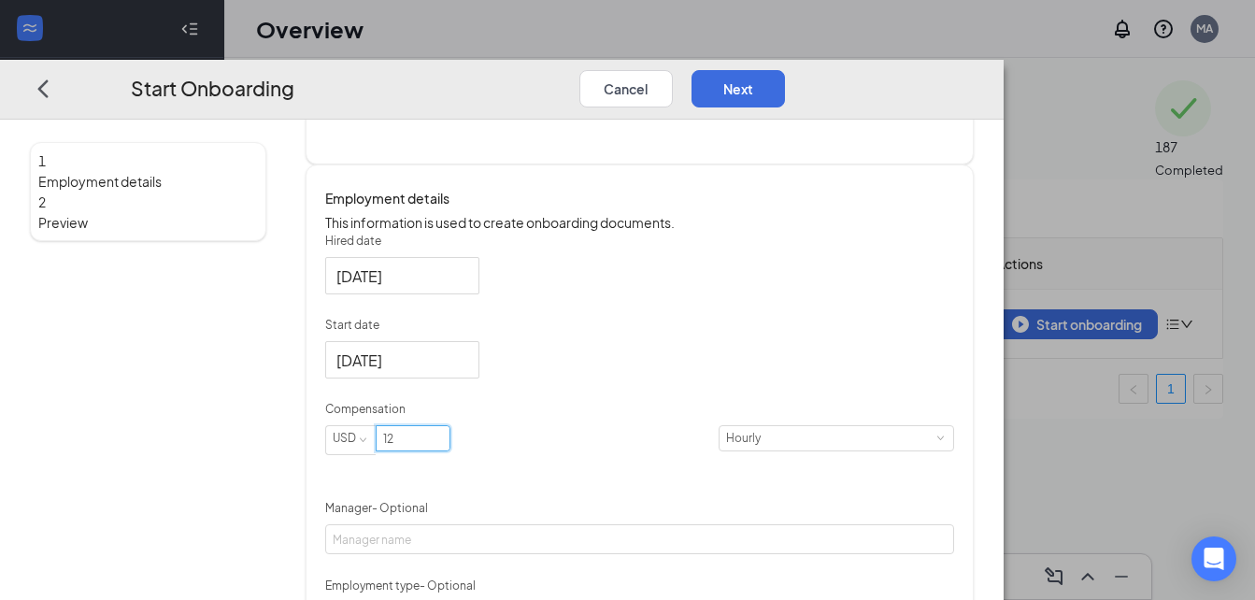
type input "12"
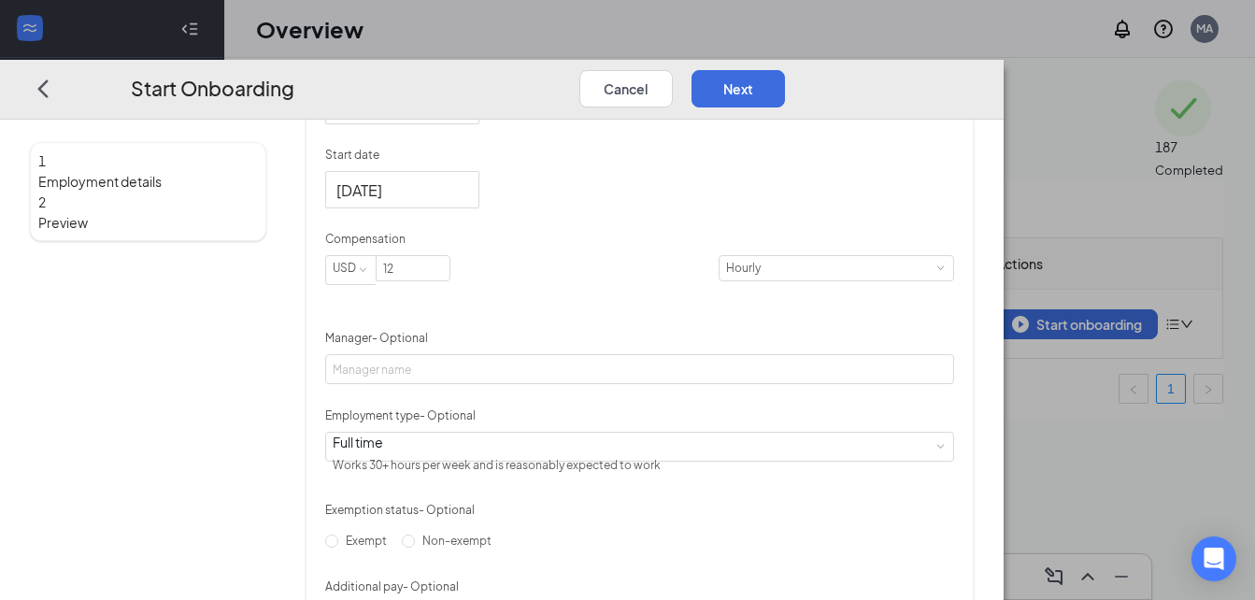
scroll to position [448, 0]
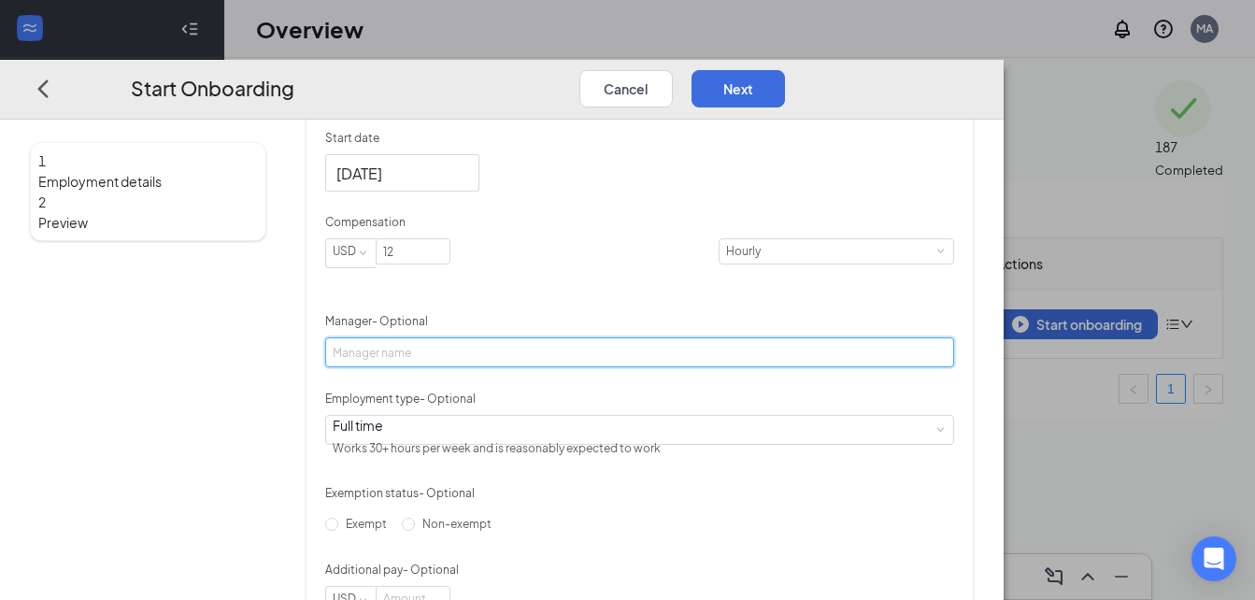
click at [477, 367] on input "Manager - Optional" at bounding box center [640, 352] width 630 height 30
type input "Melody Ausitn"
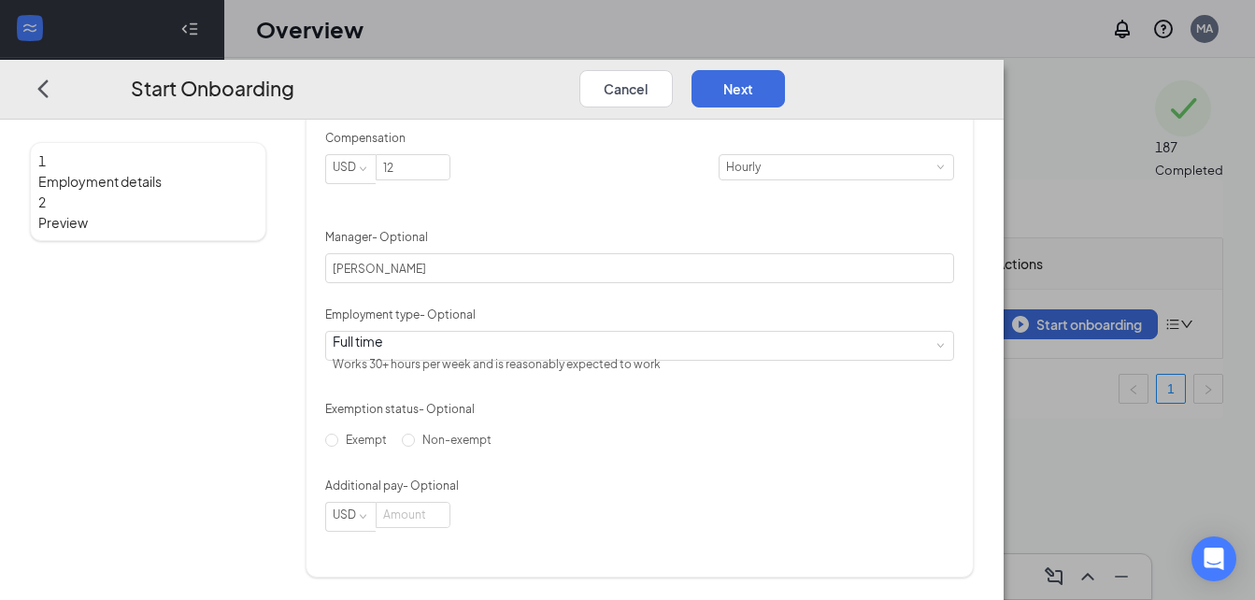
scroll to position [603, 0]
click at [414, 447] on input "Non-exempt" at bounding box center [408, 440] width 13 height 13
radio input "true"
click at [449, 527] on input at bounding box center [413, 515] width 73 height 24
click at [785, 70] on button "Next" at bounding box center [737, 88] width 93 height 37
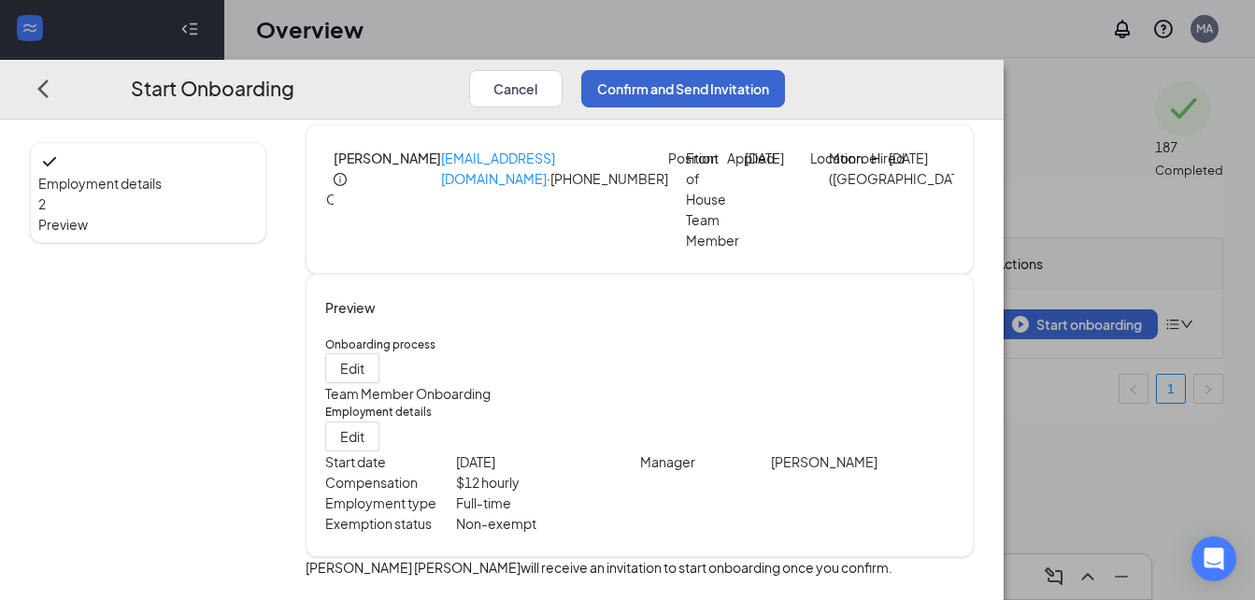
scroll to position [78, 0]
click at [785, 70] on button "Confirm and Send Invitation" at bounding box center [683, 88] width 204 height 37
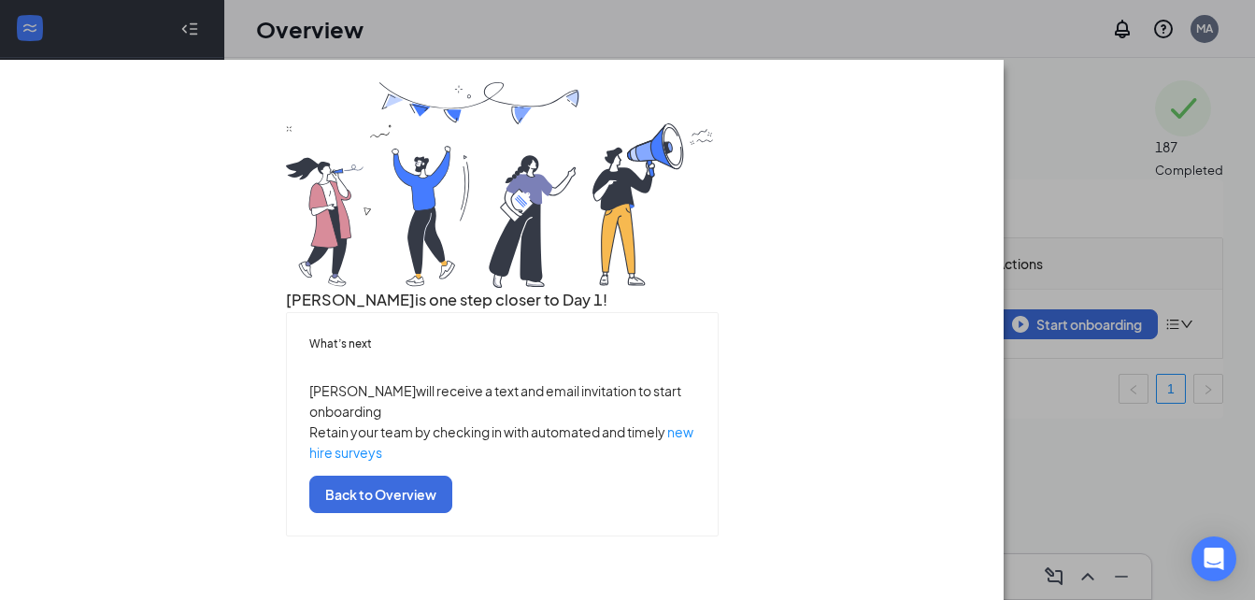
scroll to position [0, 0]
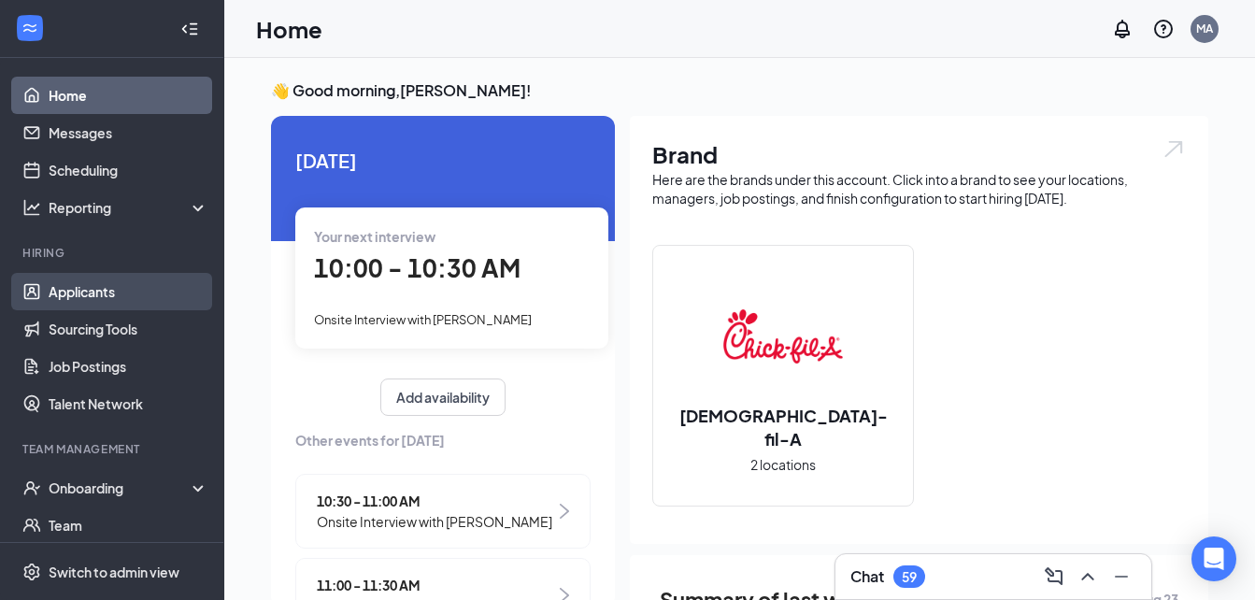
click at [128, 298] on link "Applicants" at bounding box center [129, 291] width 160 height 37
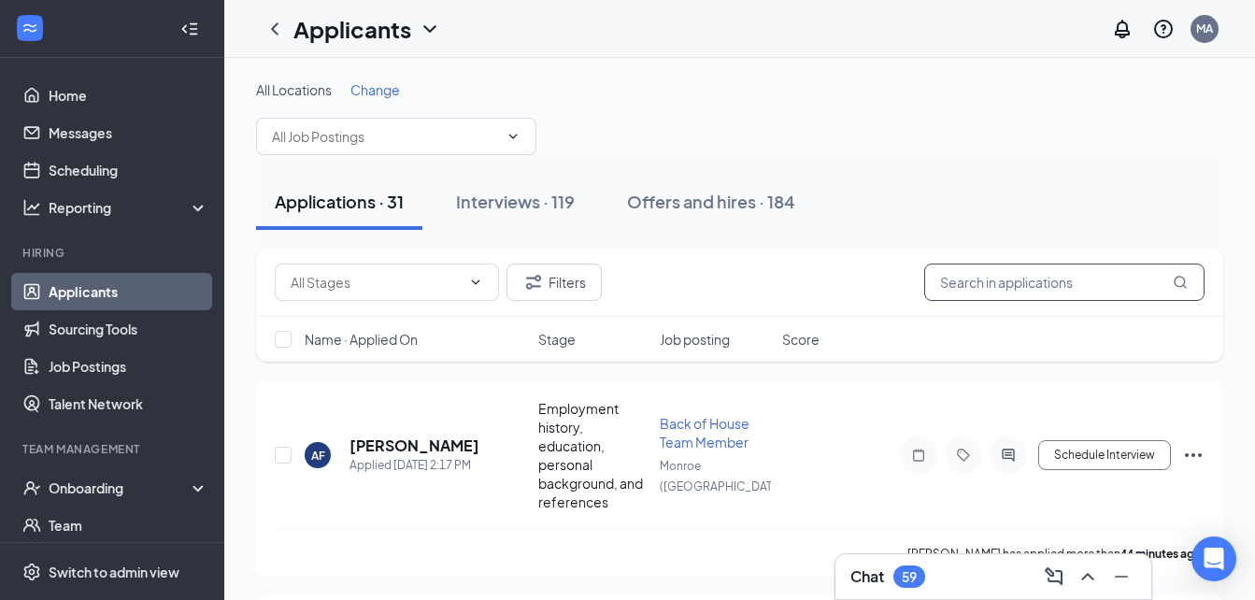
click at [971, 290] on input "text" at bounding box center [1064, 281] width 280 height 37
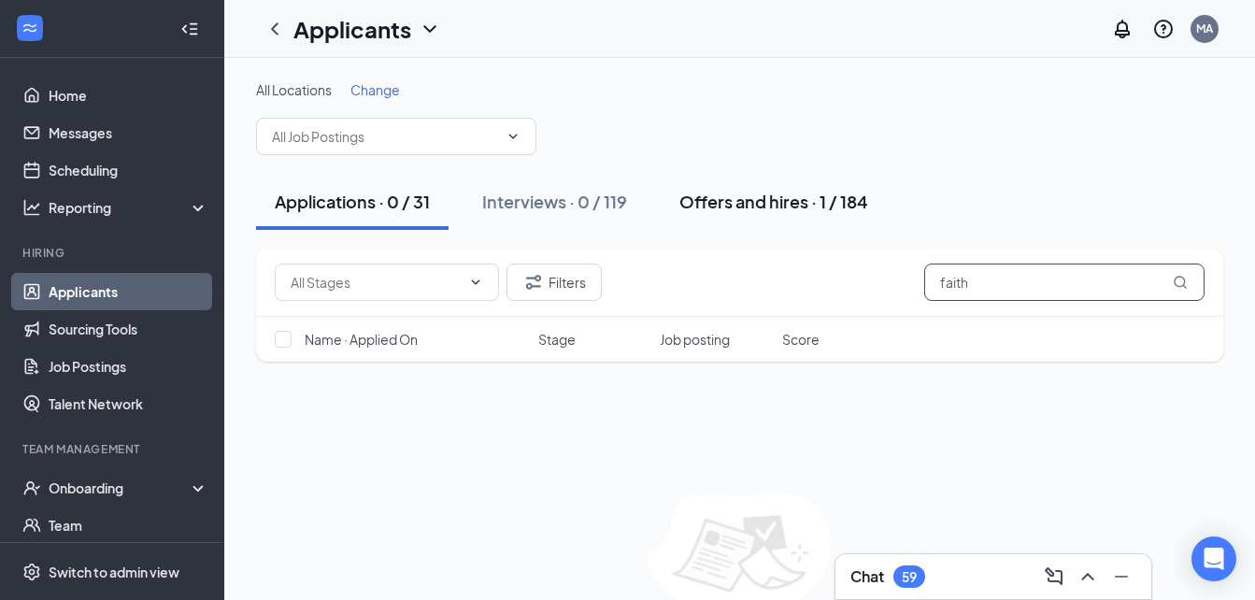
type input "faith"
click at [744, 205] on div "Offers and hires · 1 / 184" at bounding box center [773, 201] width 189 height 23
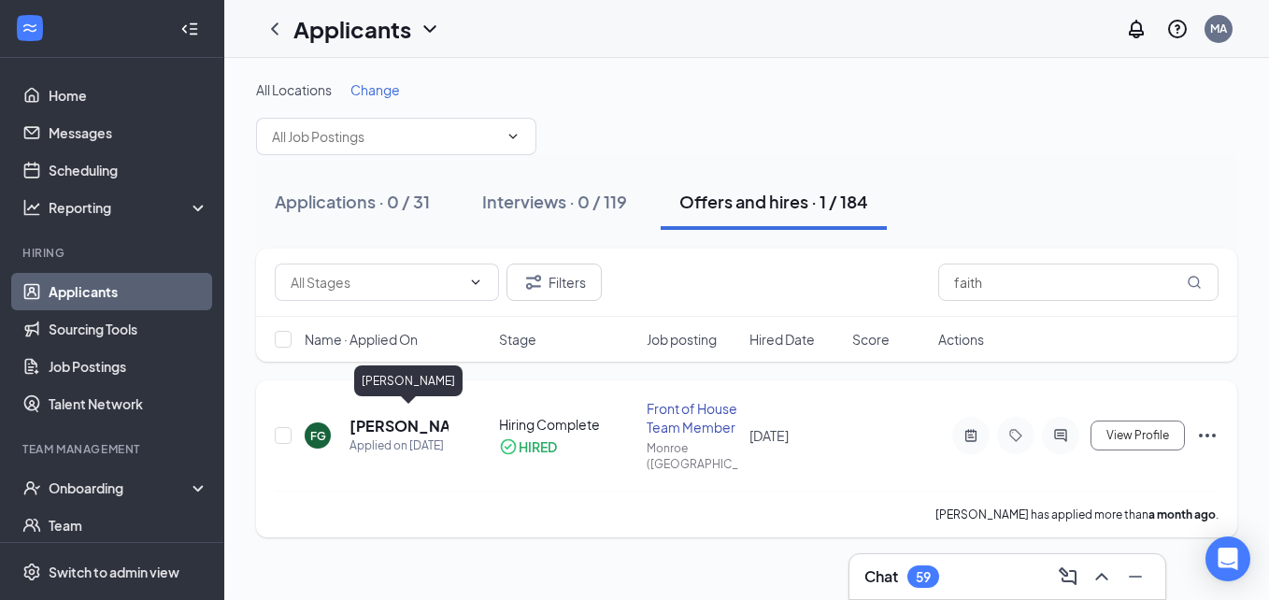
click at [408, 420] on h5 "Faith Griffin" at bounding box center [398, 426] width 99 height 21
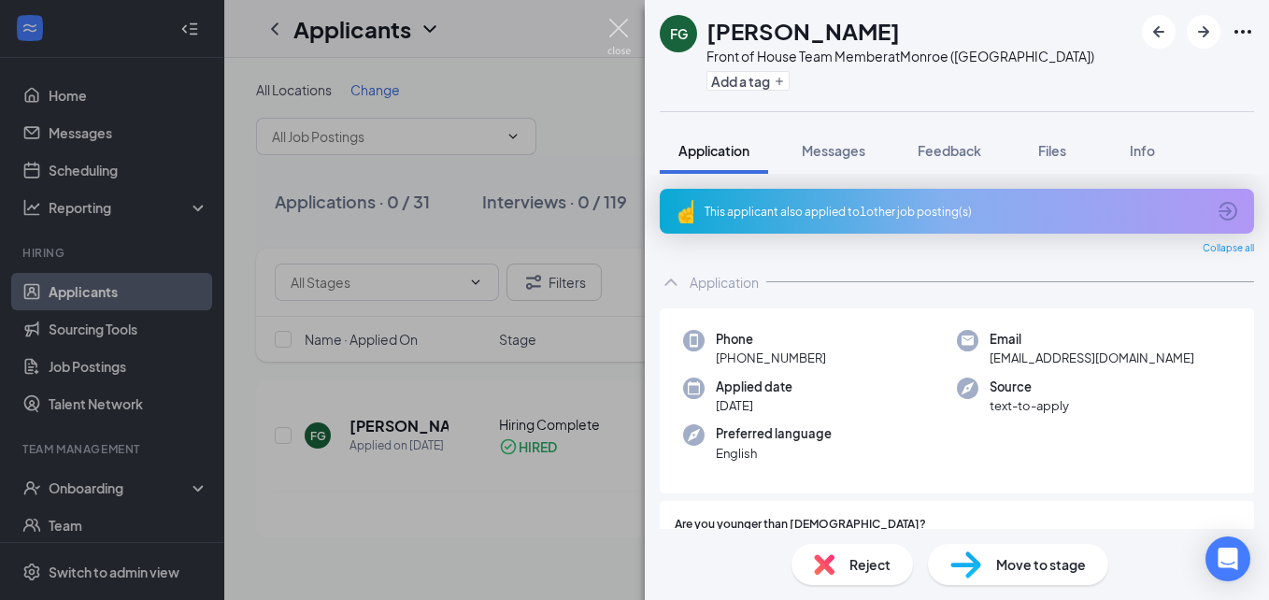
click at [621, 24] on img at bounding box center [618, 37] width 23 height 36
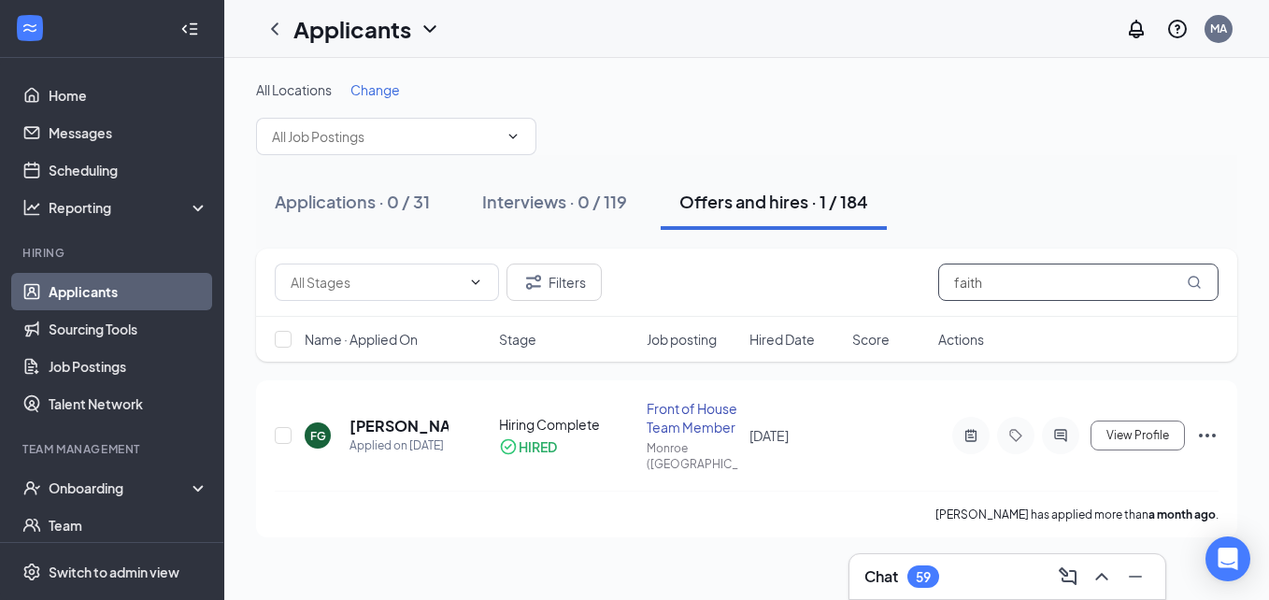
click at [989, 289] on input "faith" at bounding box center [1078, 281] width 280 height 37
type input "f"
click at [415, 420] on h5 "Grace Griffin" at bounding box center [398, 426] width 99 height 21
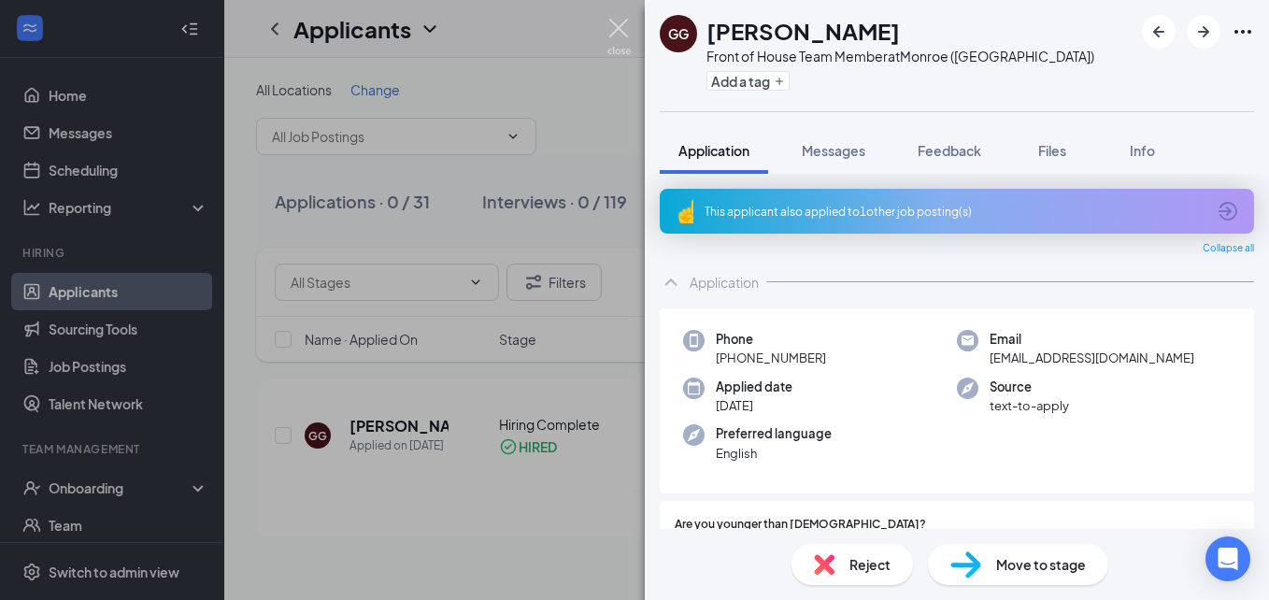
click at [613, 31] on img at bounding box center [618, 37] width 23 height 36
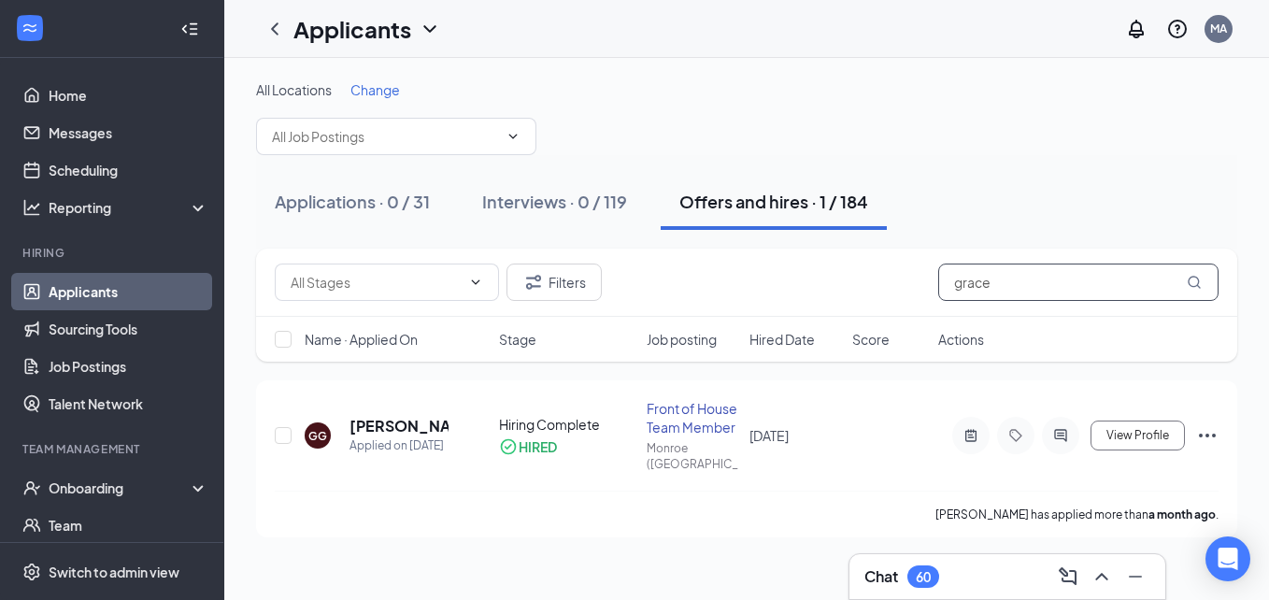
click at [1102, 277] on input "grace" at bounding box center [1078, 281] width 280 height 37
type input "g"
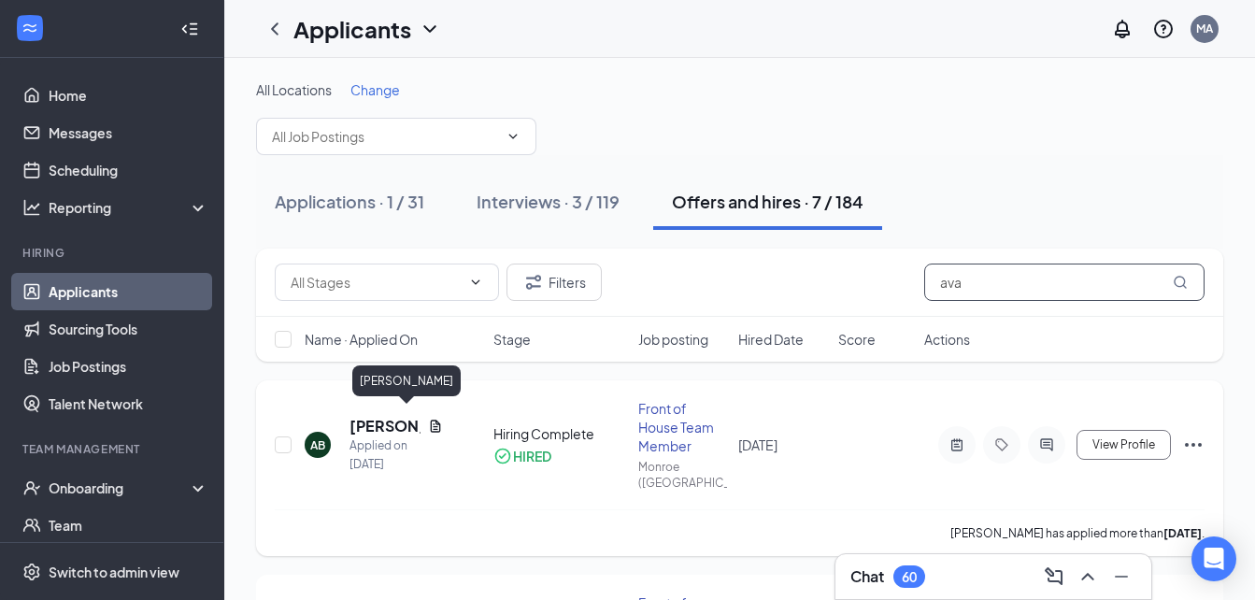
type input "ava"
click at [391, 416] on h5 "[PERSON_NAME]" at bounding box center [384, 426] width 71 height 21
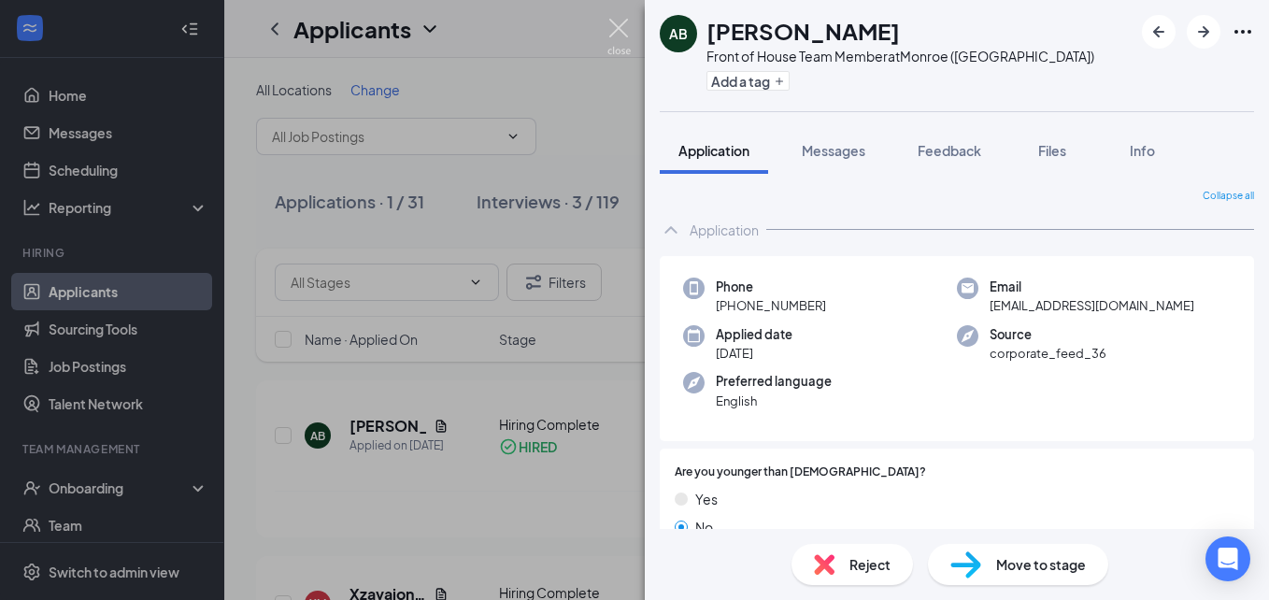
click at [622, 24] on img at bounding box center [618, 37] width 23 height 36
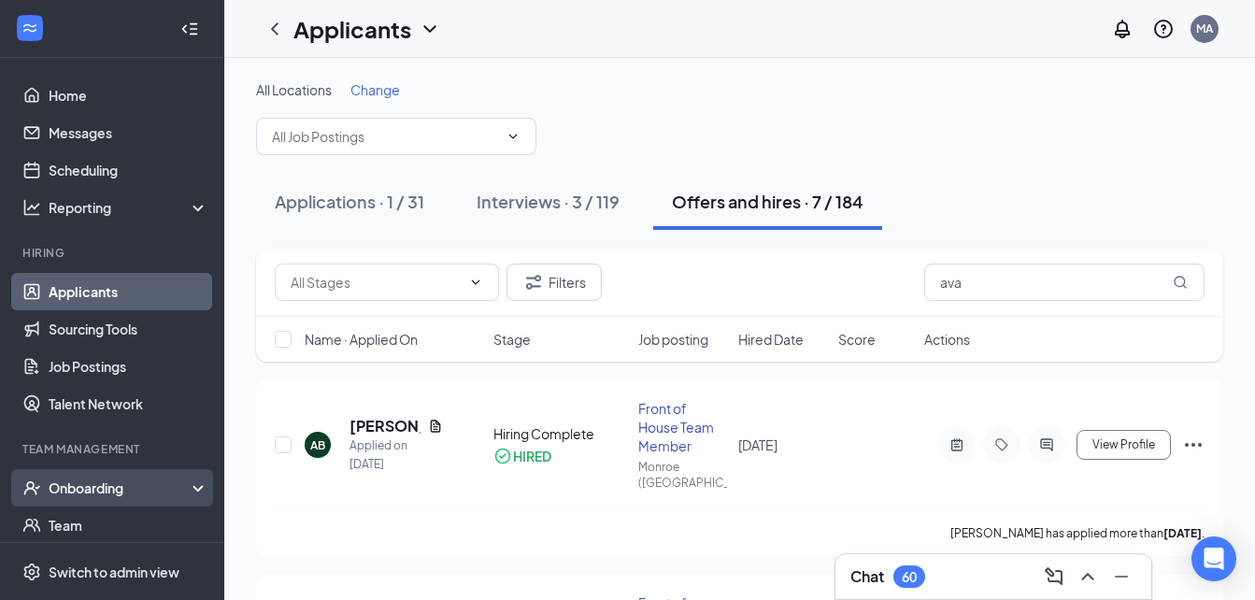
click at [132, 491] on div "Onboarding" at bounding box center [121, 487] width 144 height 19
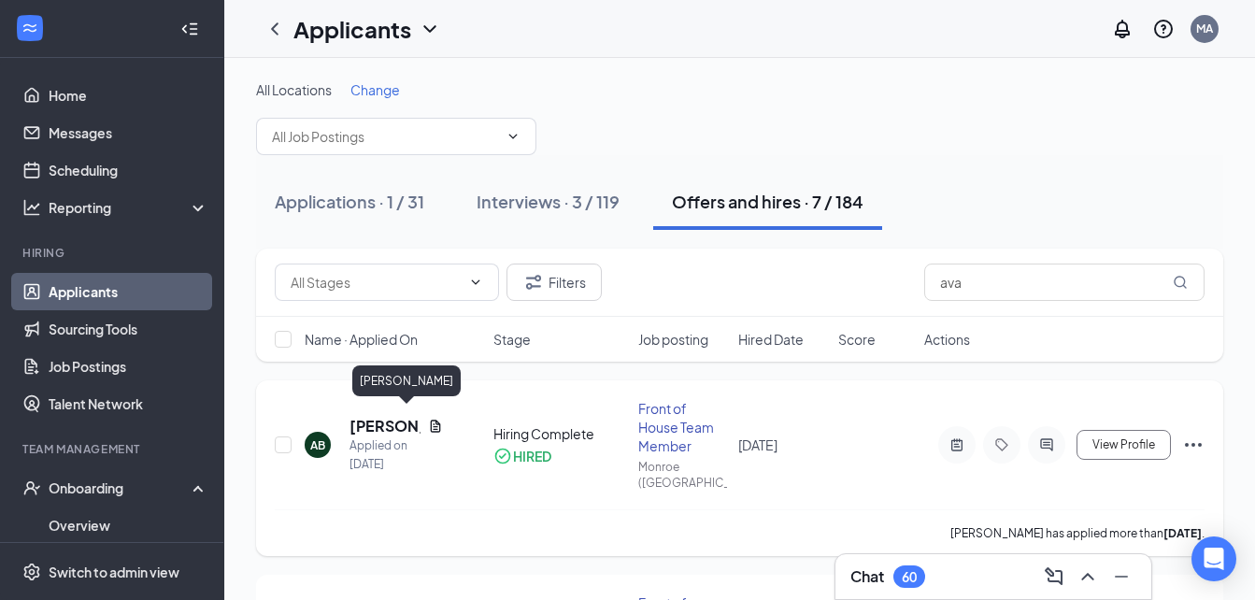
click at [389, 416] on h5 "[PERSON_NAME]" at bounding box center [384, 426] width 71 height 21
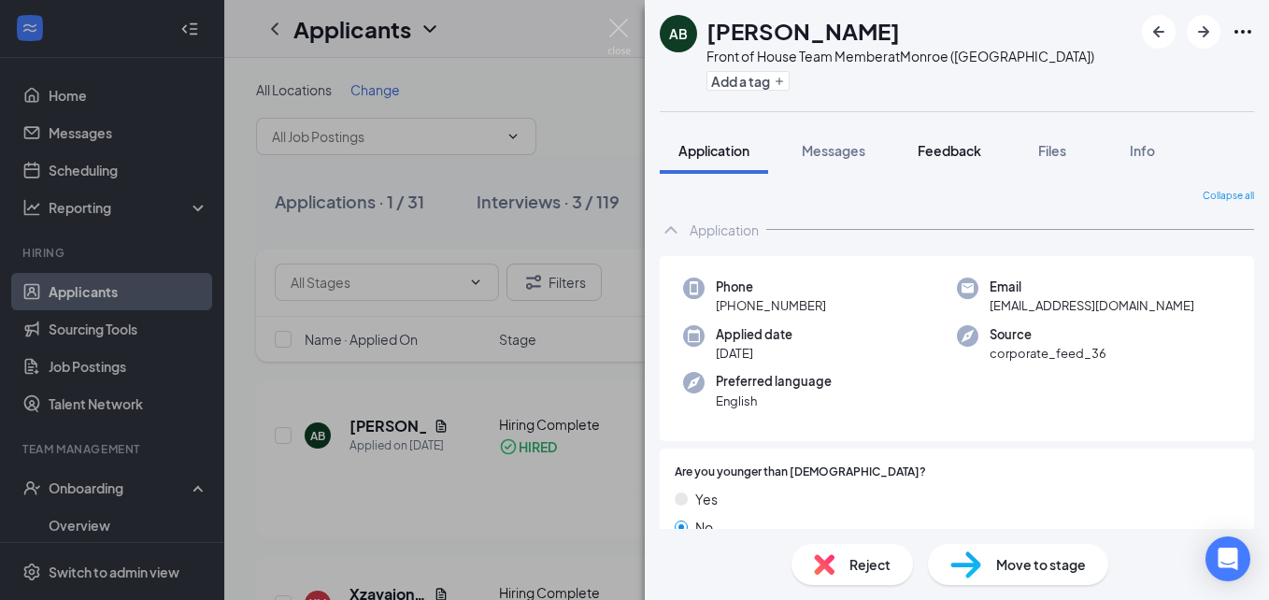
click at [955, 153] on span "Feedback" at bounding box center [950, 150] width 64 height 17
